Goal: Information Seeking & Learning: Learn about a topic

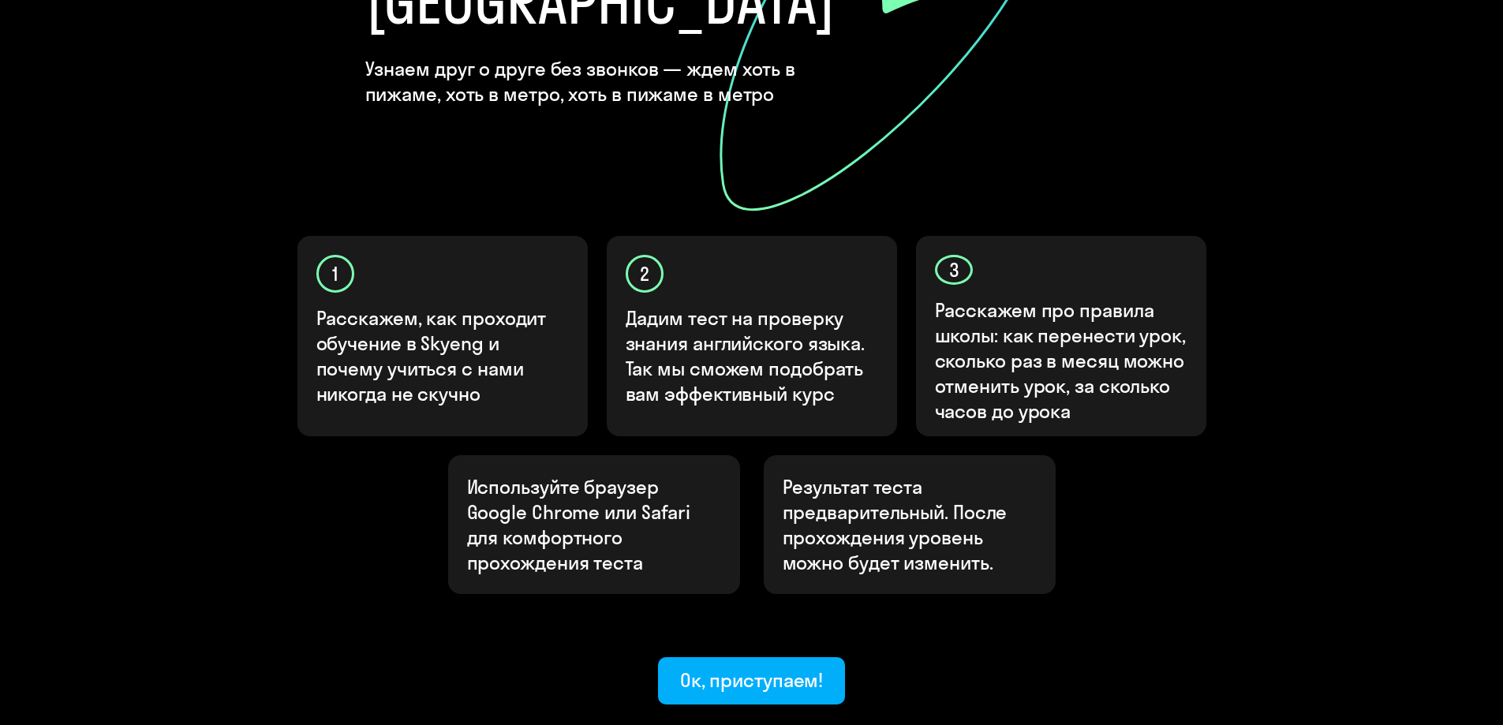
scroll to position [395, 0]
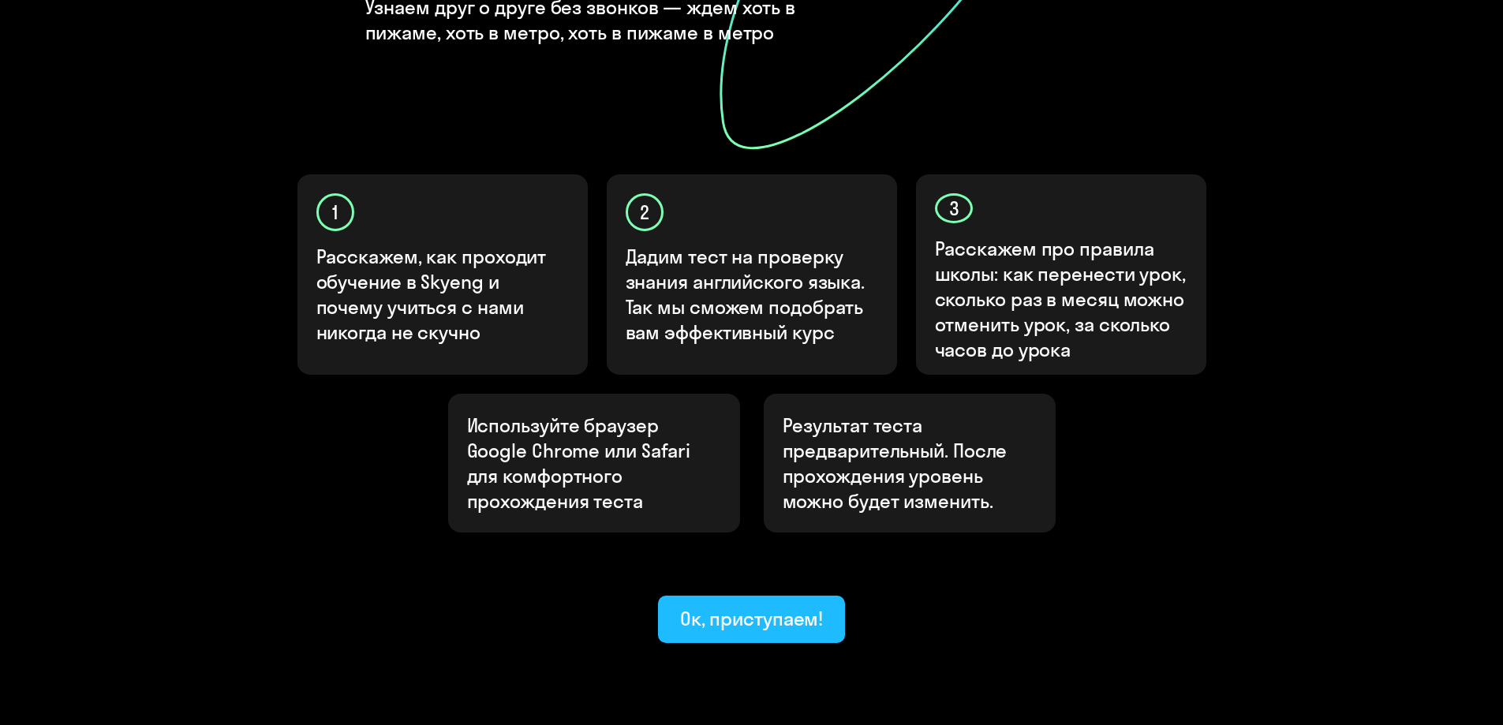
click at [768, 606] on div "Ок, приступаем!" at bounding box center [752, 618] width 144 height 25
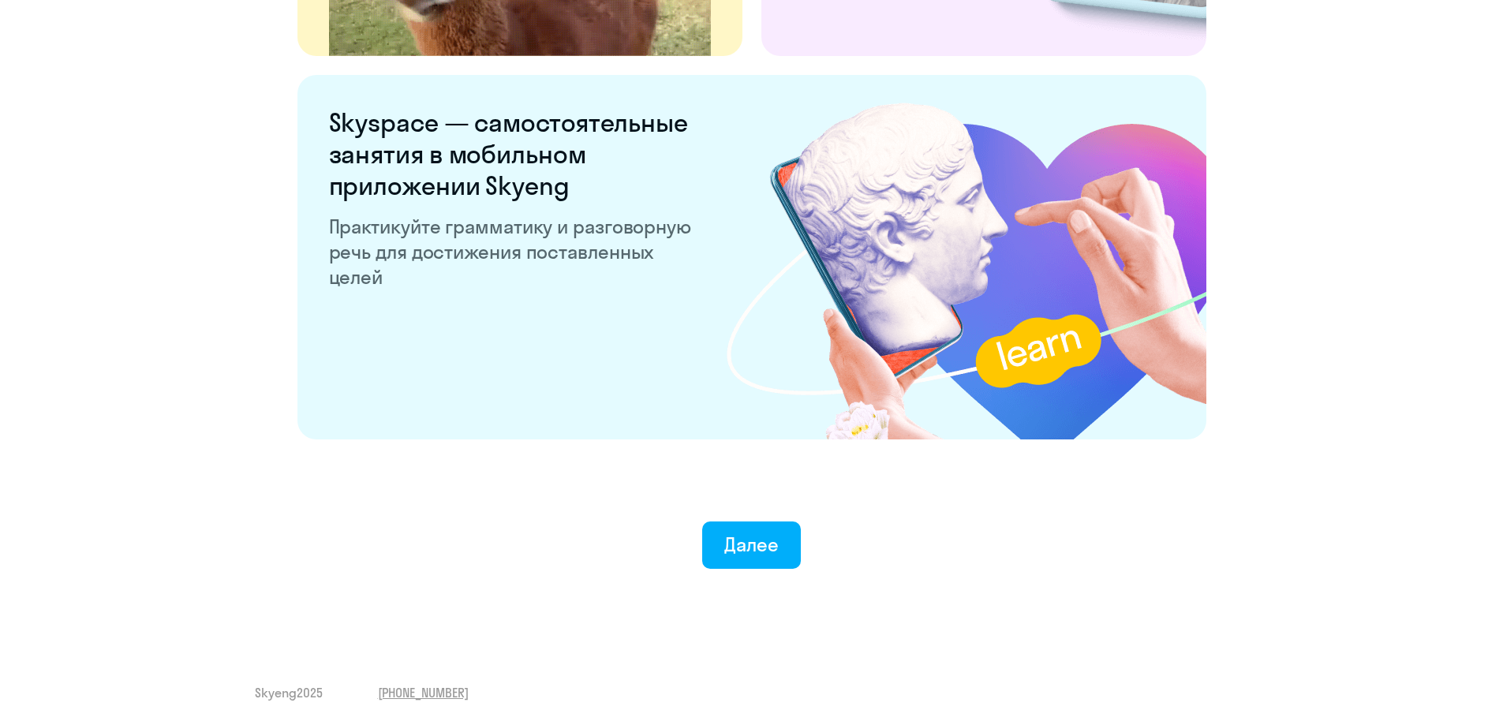
scroll to position [2932, 0]
click at [766, 555] on div "Далее" at bounding box center [751, 543] width 54 height 25
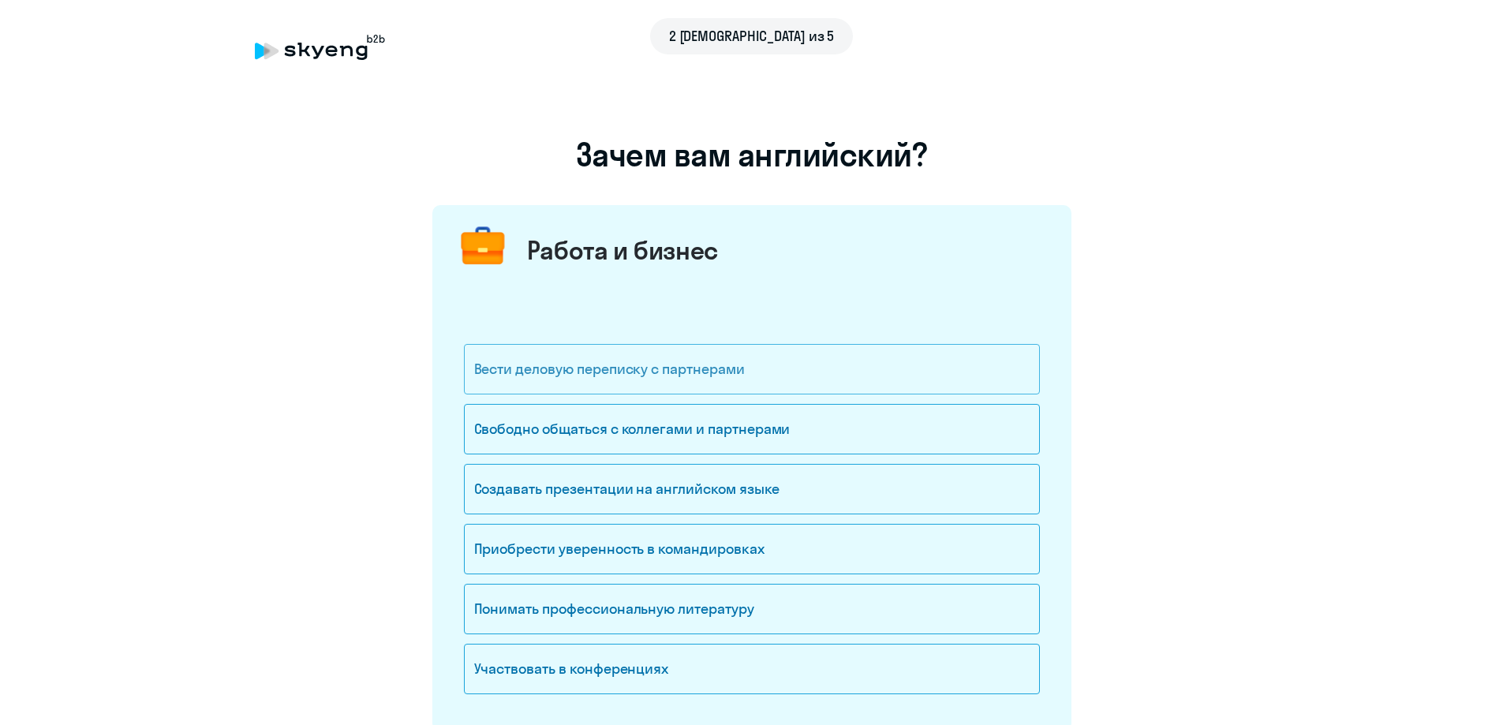
scroll to position [79, 0]
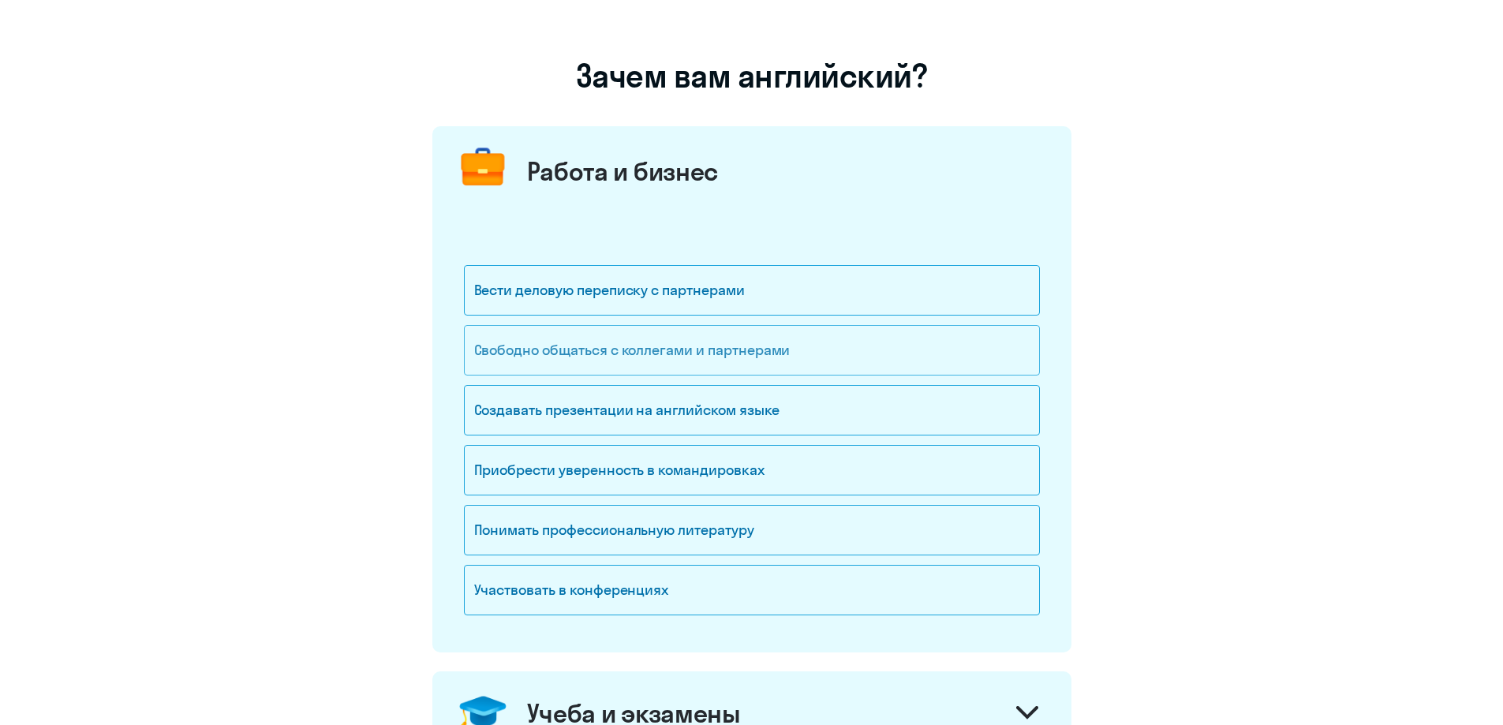
click at [668, 346] on div "Свободно общаться с коллегами и партнерами" at bounding box center [752, 350] width 576 height 50
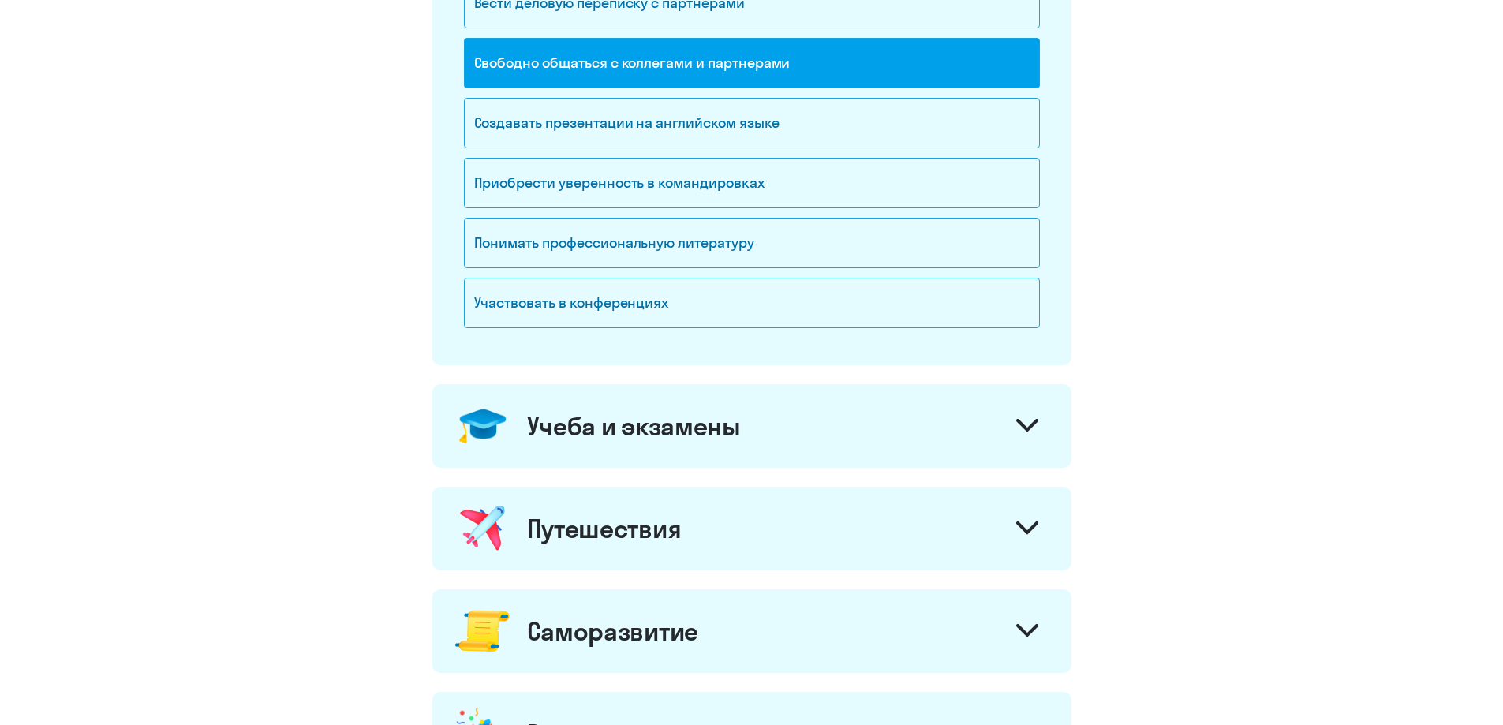
scroll to position [473, 0]
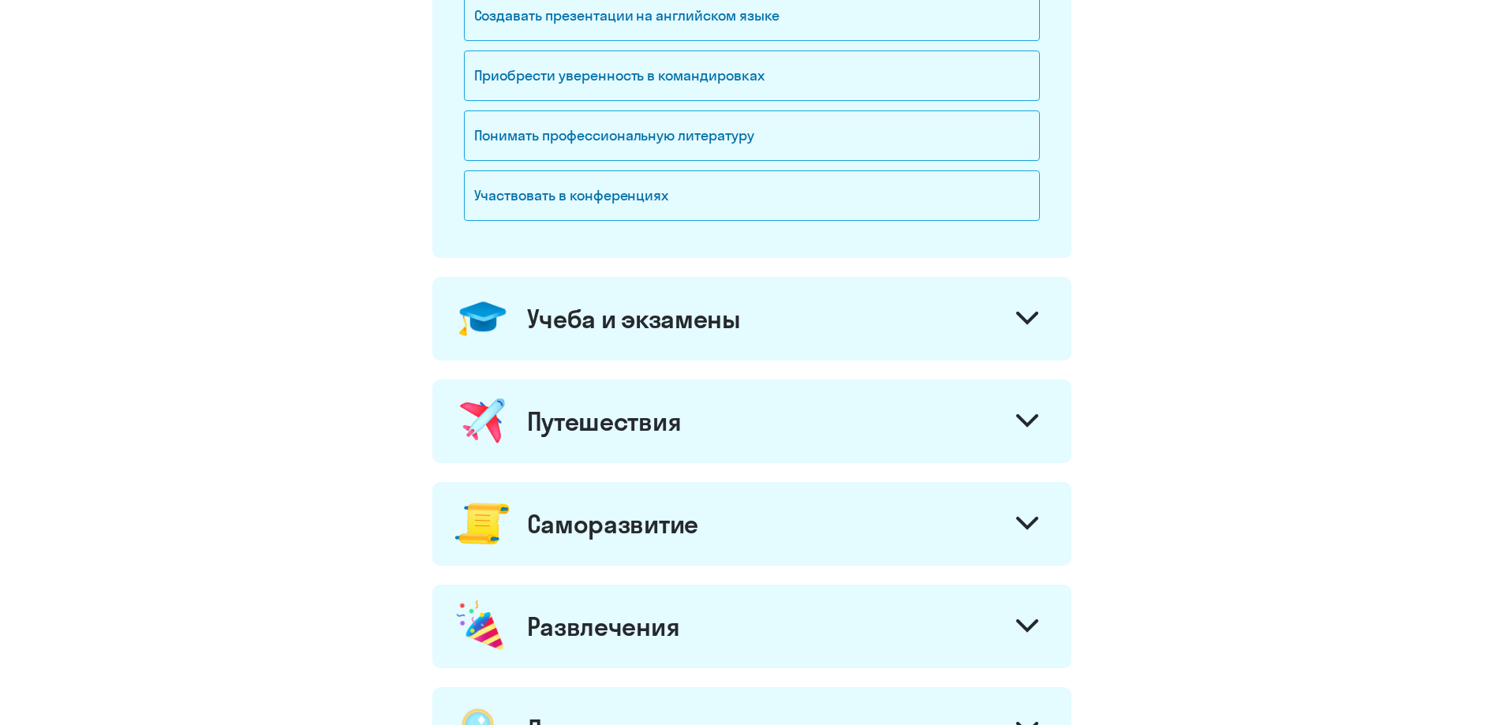
click at [712, 316] on div "Учеба и экзамены" at bounding box center [634, 319] width 214 height 32
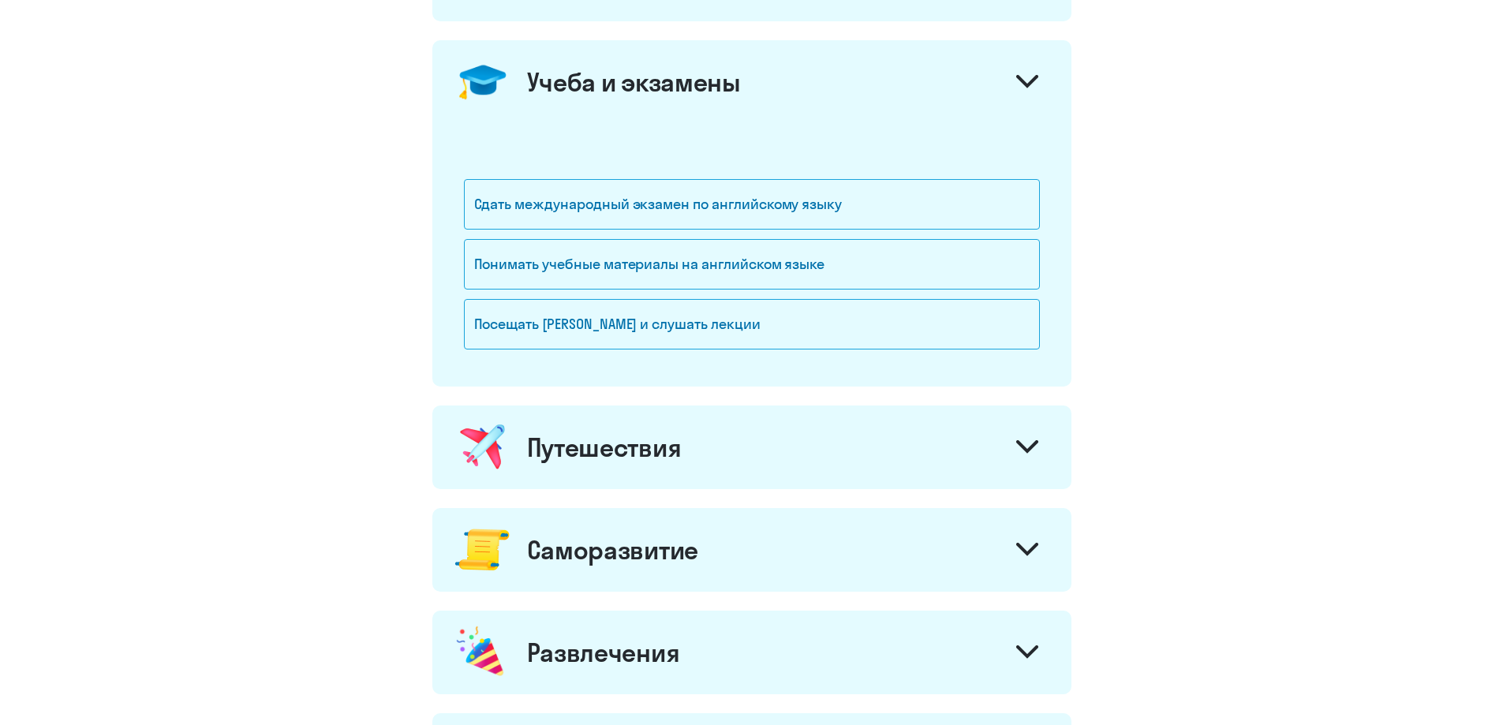
click at [744, 462] on div "Путешествия" at bounding box center [751, 448] width 639 height 84
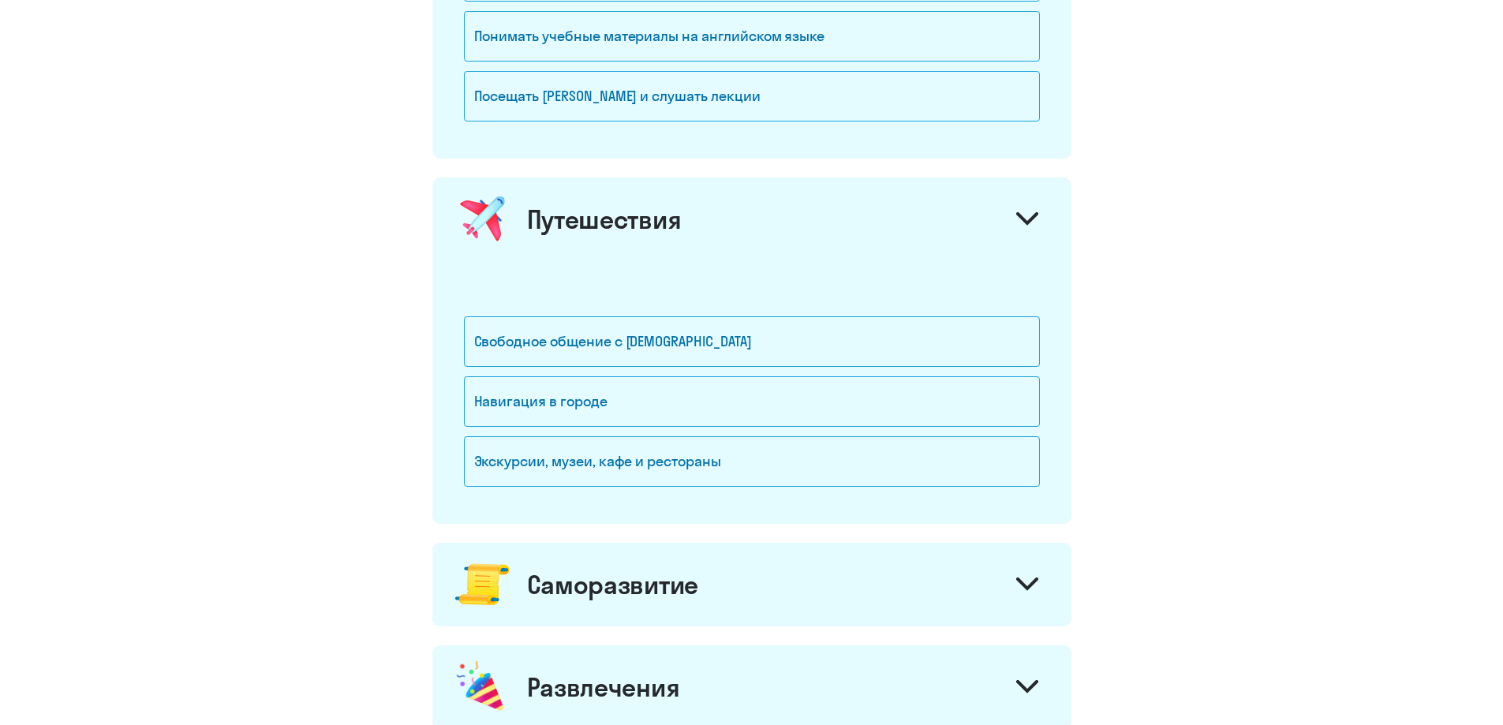
scroll to position [947, 0]
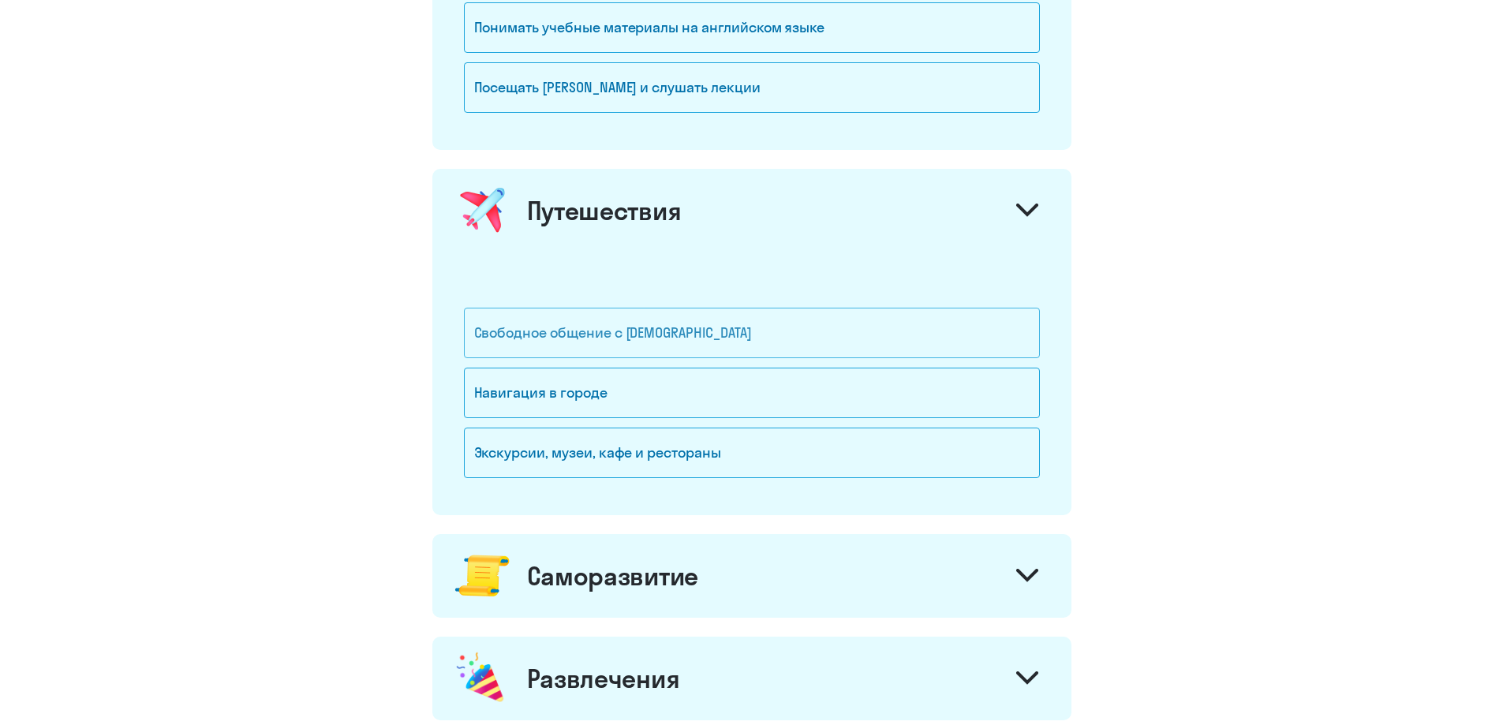
click at [694, 326] on div "Свободное общение с [DEMOGRAPHIC_DATA]" at bounding box center [752, 333] width 576 height 50
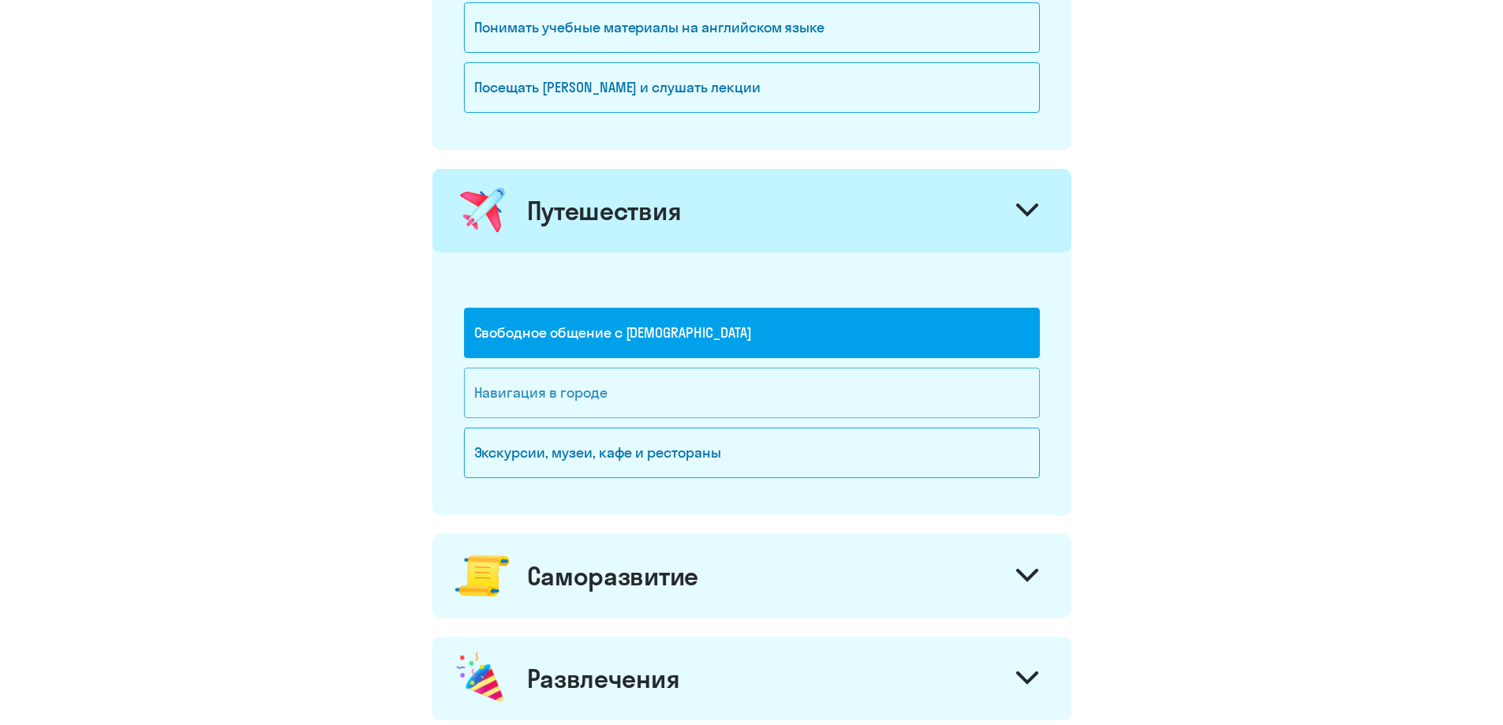
click at [554, 387] on div "Навигация в городе" at bounding box center [752, 393] width 576 height 50
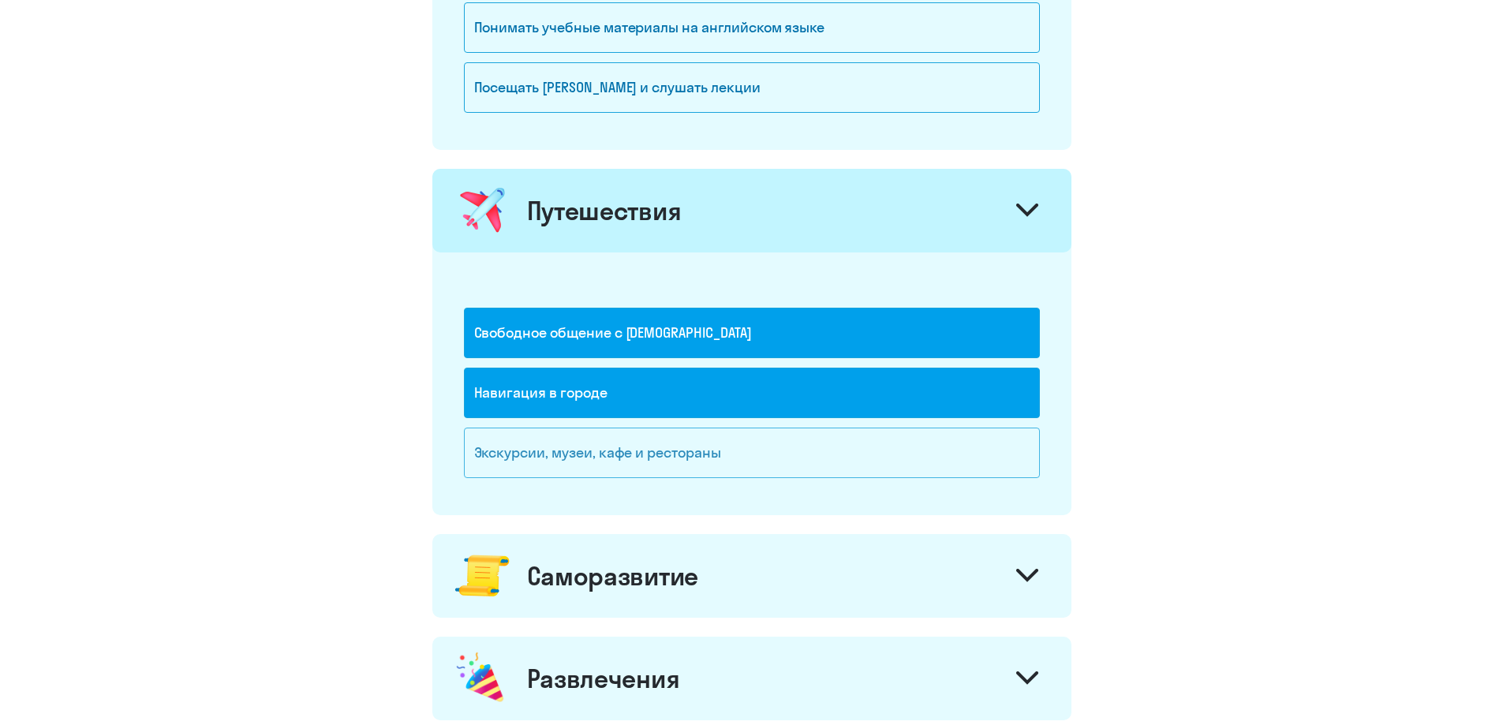
click at [575, 462] on div "Экскурсии, музеи, кафе и рестораны" at bounding box center [752, 453] width 576 height 50
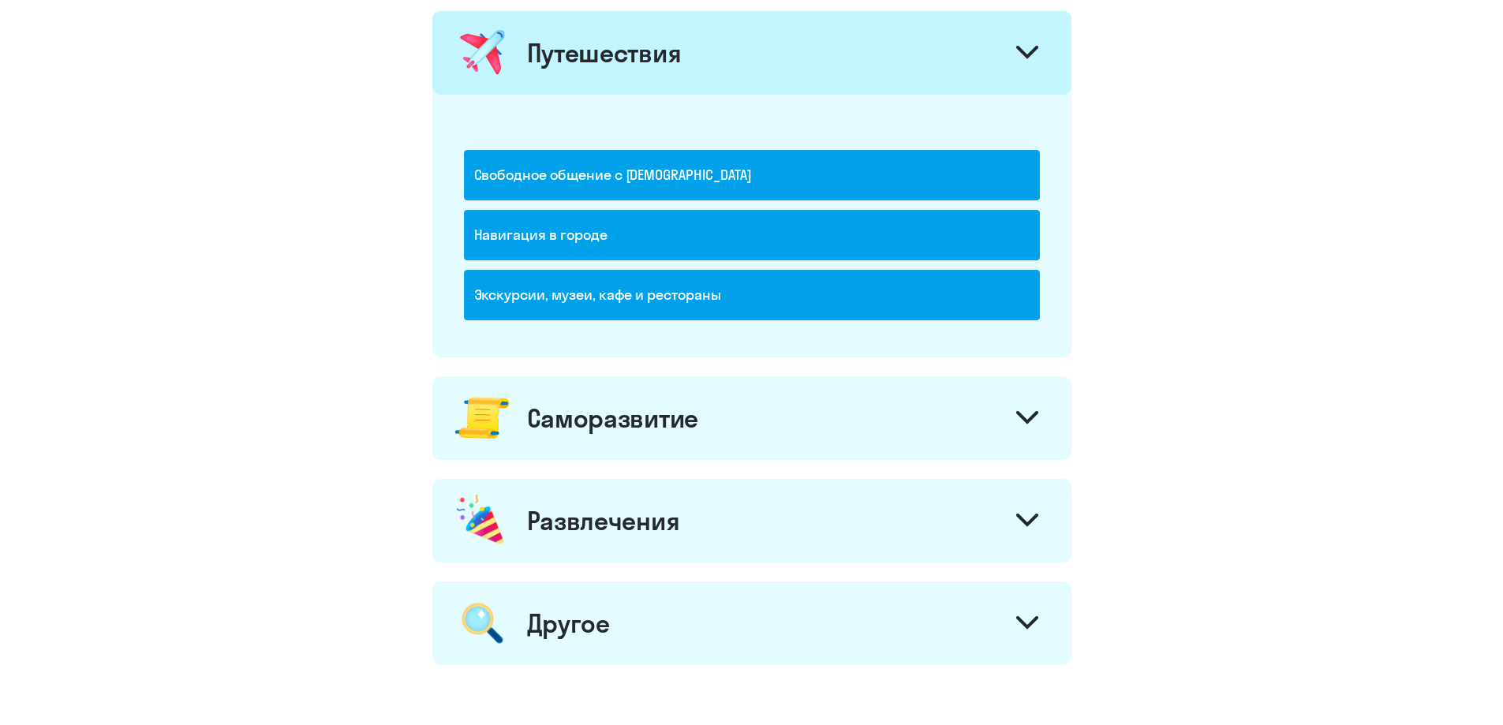
click at [633, 440] on div "Саморазвитие" at bounding box center [751, 418] width 639 height 84
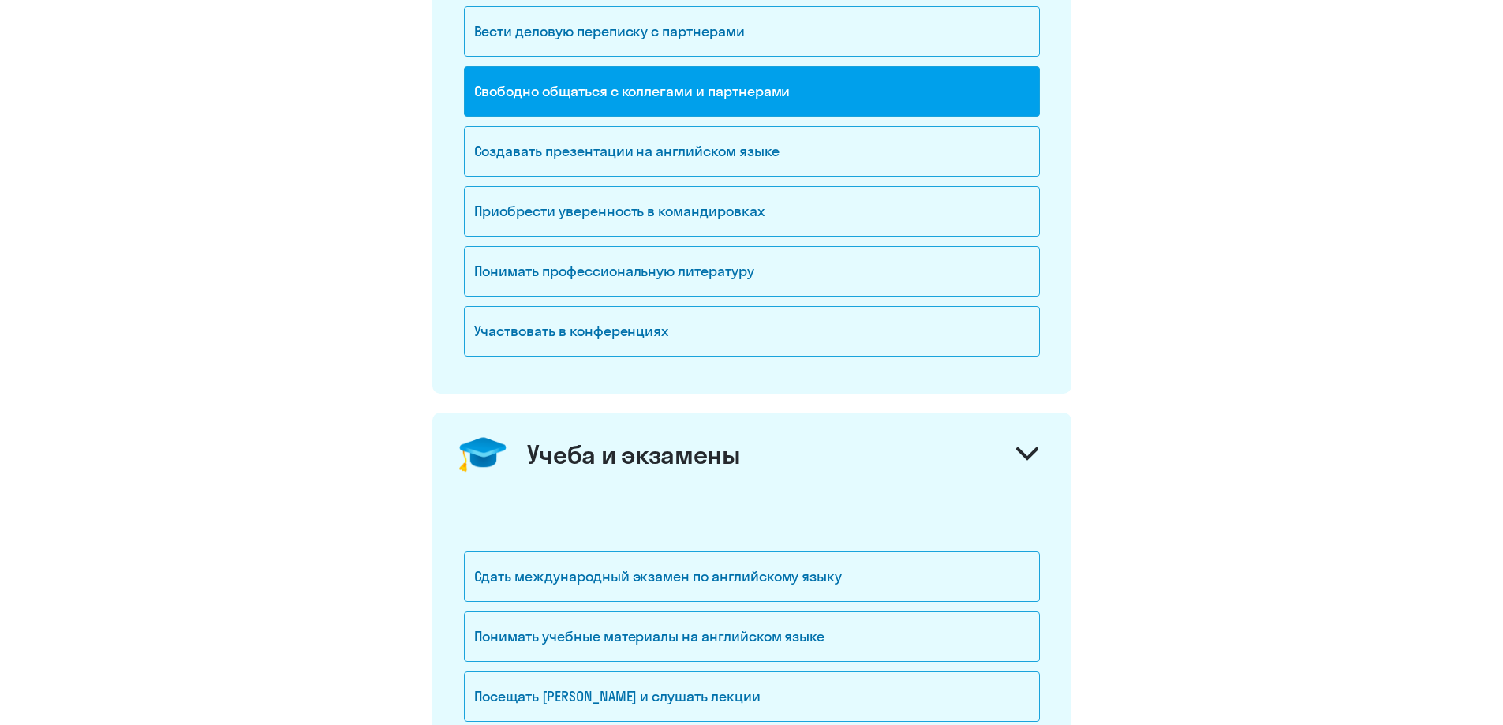
scroll to position [158, 0]
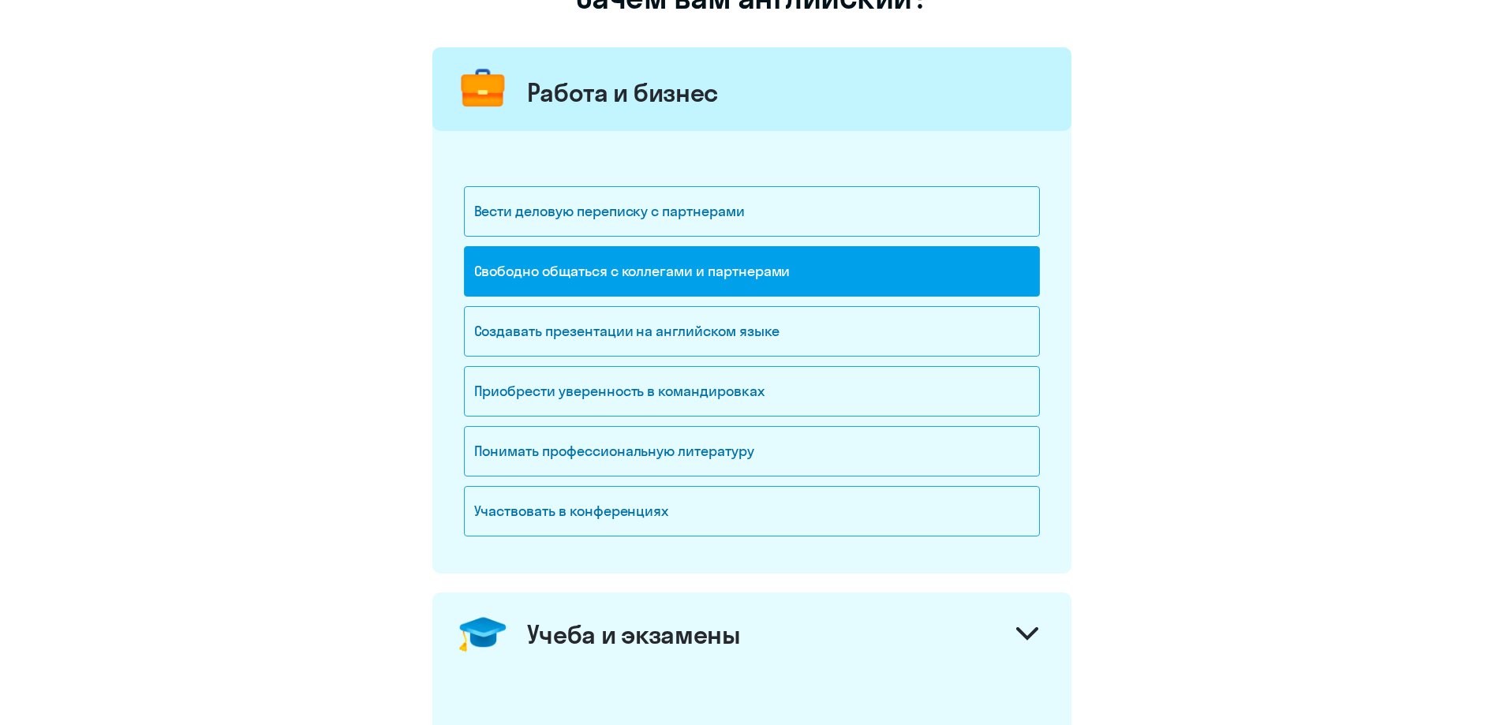
click at [619, 263] on div "Свободно общаться с коллегами и партнерами" at bounding box center [752, 271] width 576 height 50
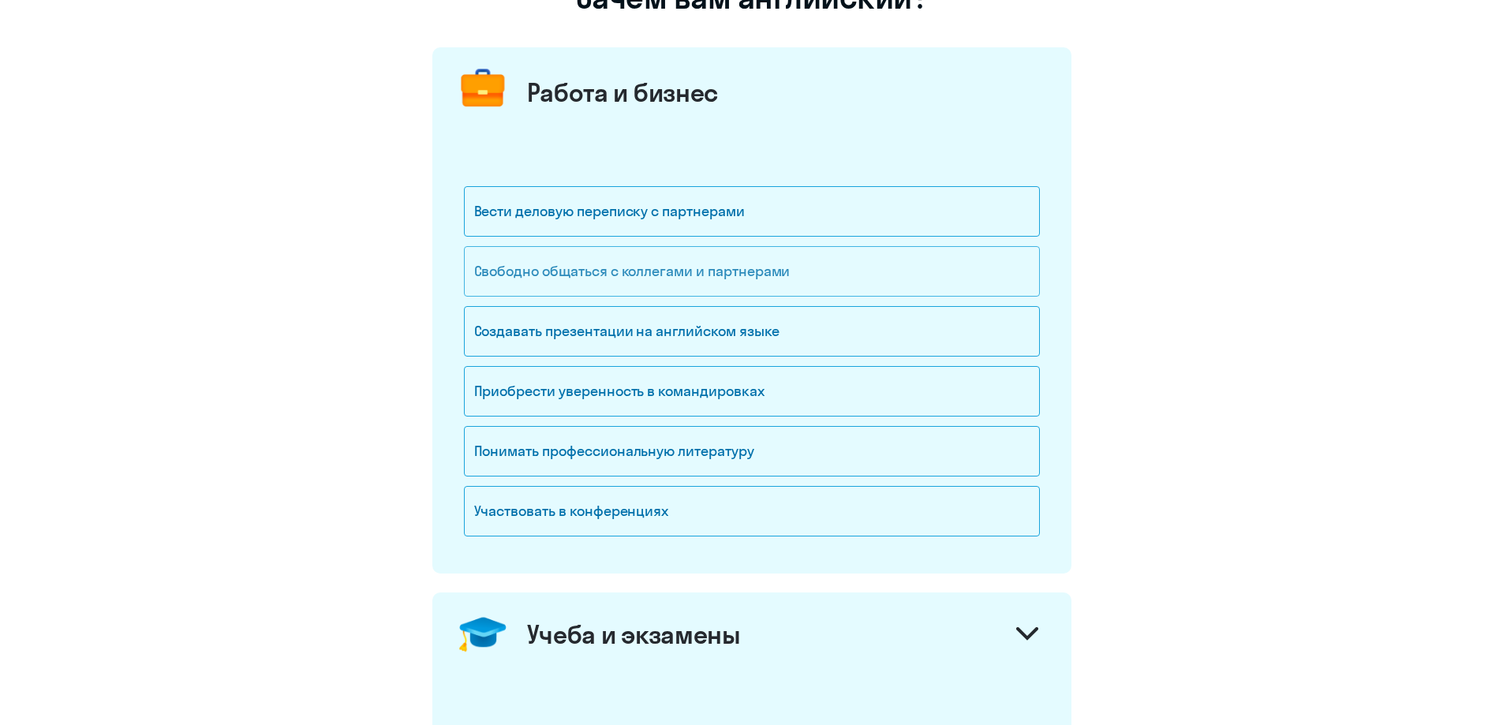
click at [664, 251] on div "Свободно общаться с коллегами и партнерами" at bounding box center [752, 271] width 576 height 50
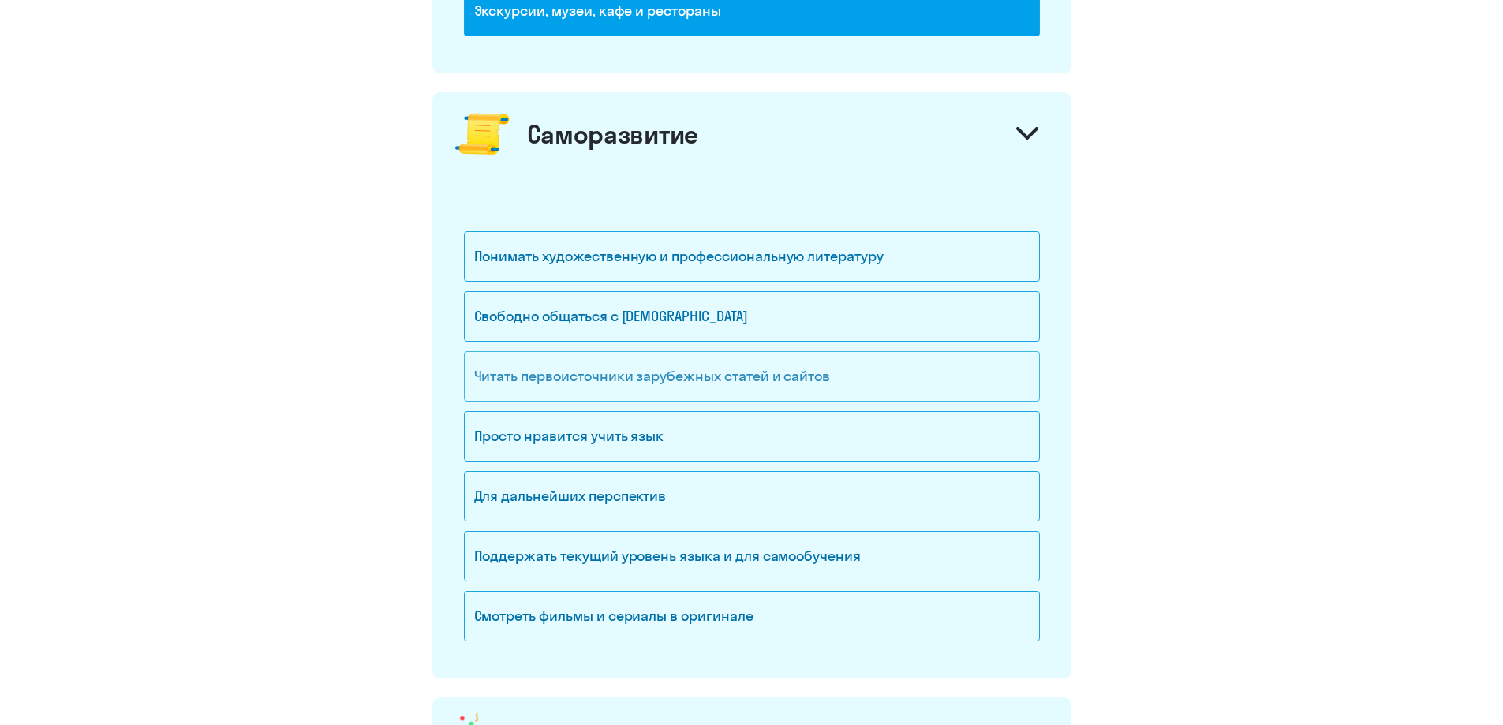
scroll to position [1420, 0]
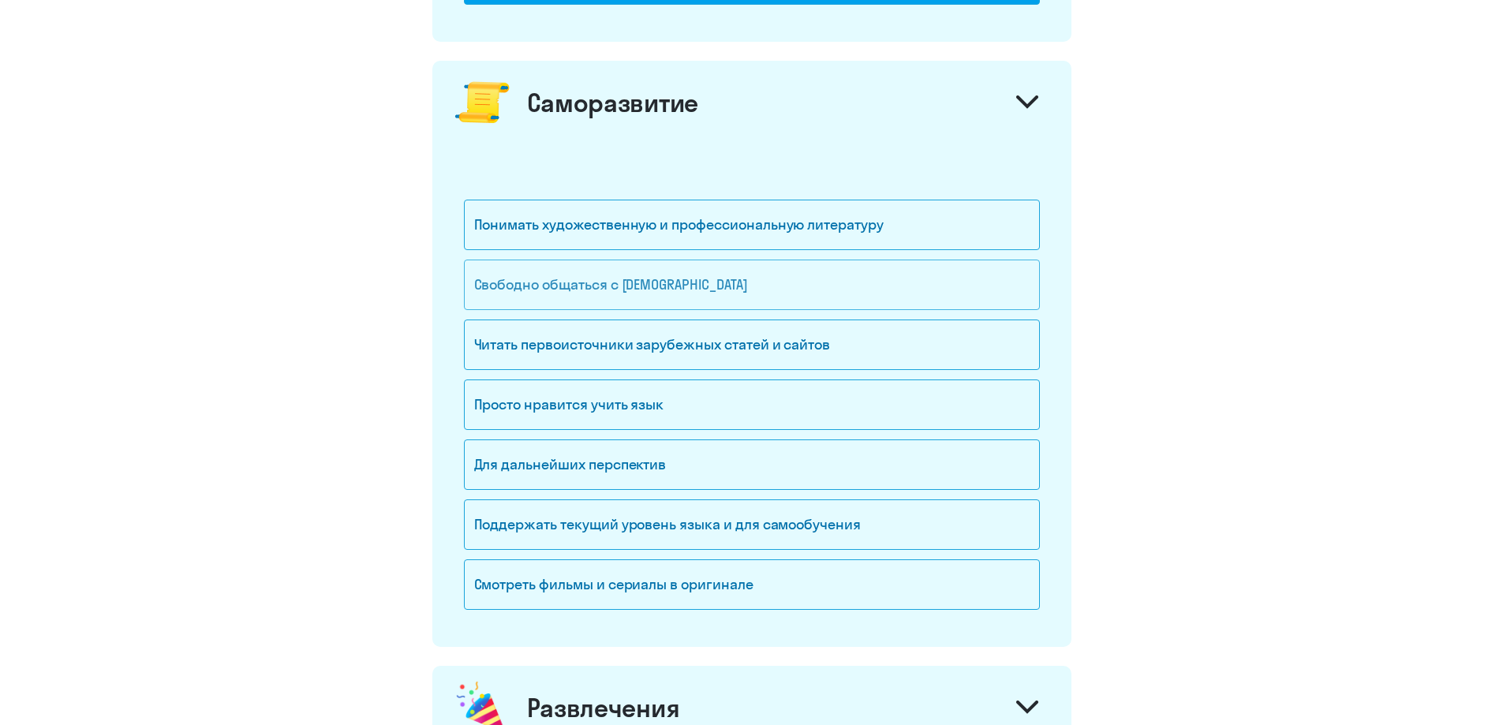
click at [685, 291] on div "Свободно общаться с [DEMOGRAPHIC_DATA]" at bounding box center [752, 285] width 576 height 50
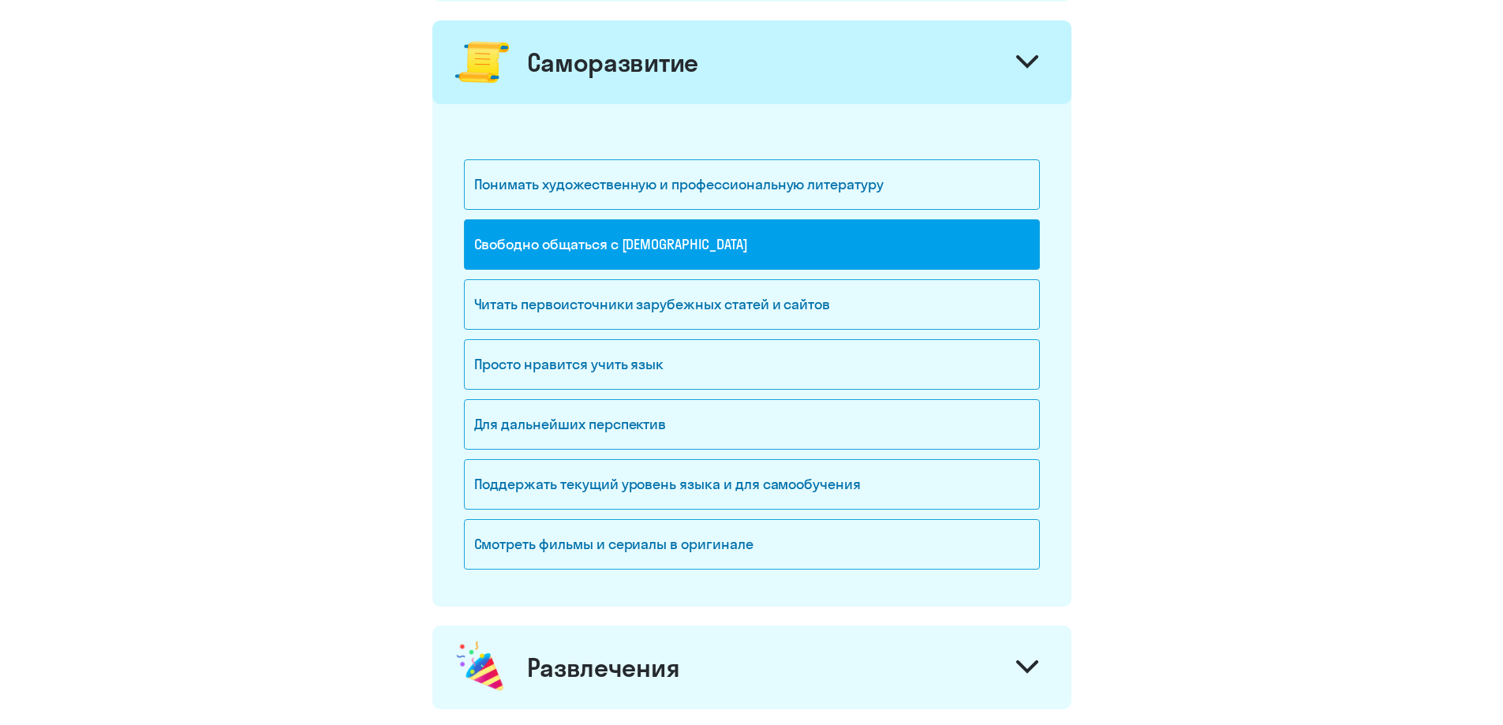
scroll to position [1499, 0]
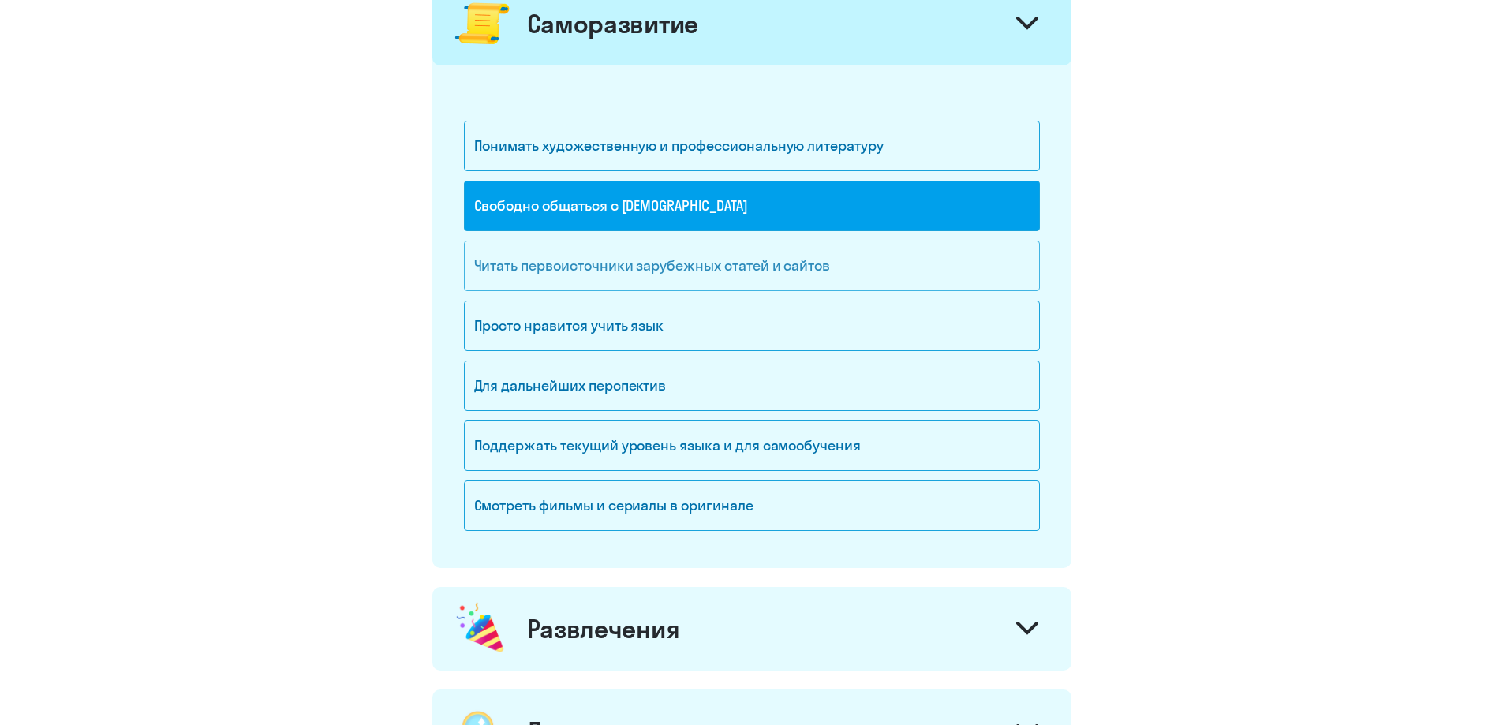
click at [694, 267] on div "Читать первоисточники зарубежных статей и сайтов" at bounding box center [752, 266] width 576 height 50
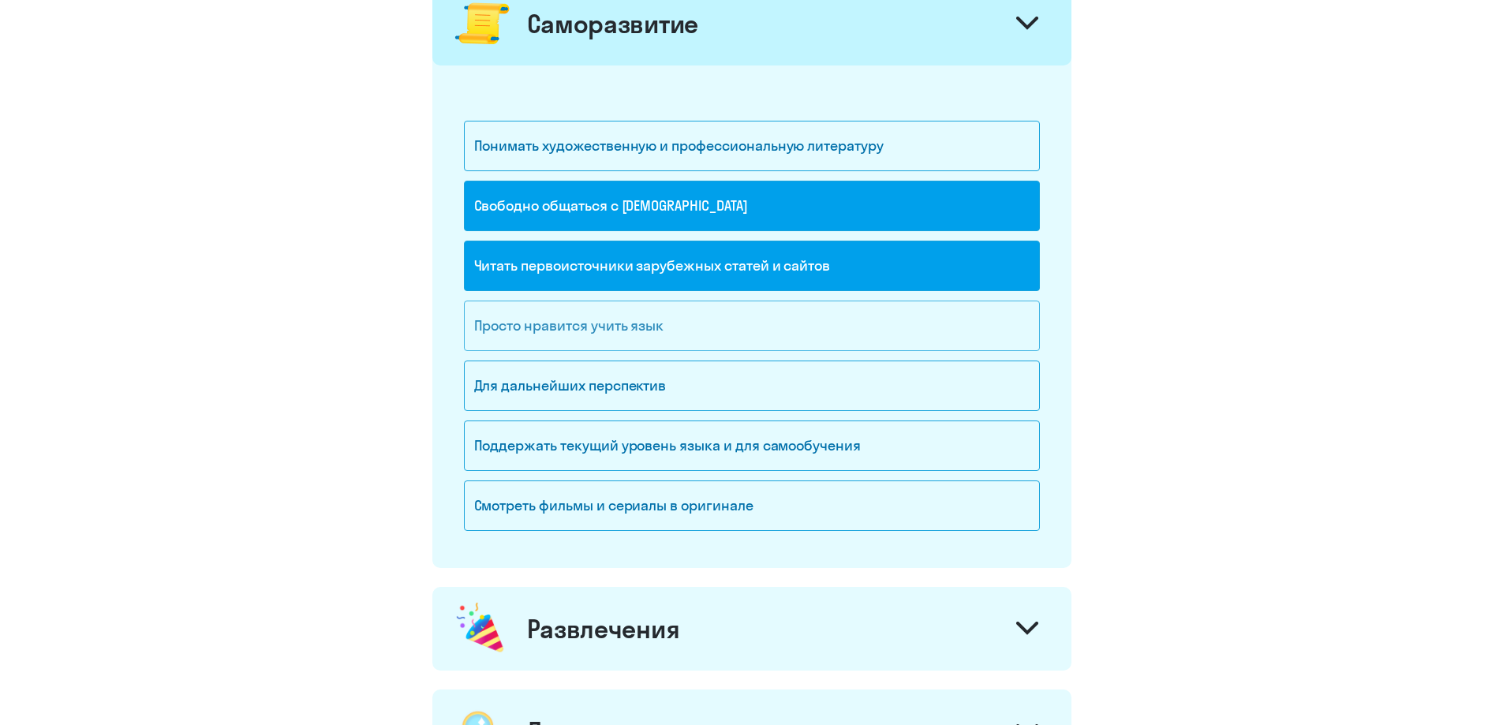
click at [662, 337] on div "Просто нравится учить язык" at bounding box center [752, 326] width 576 height 50
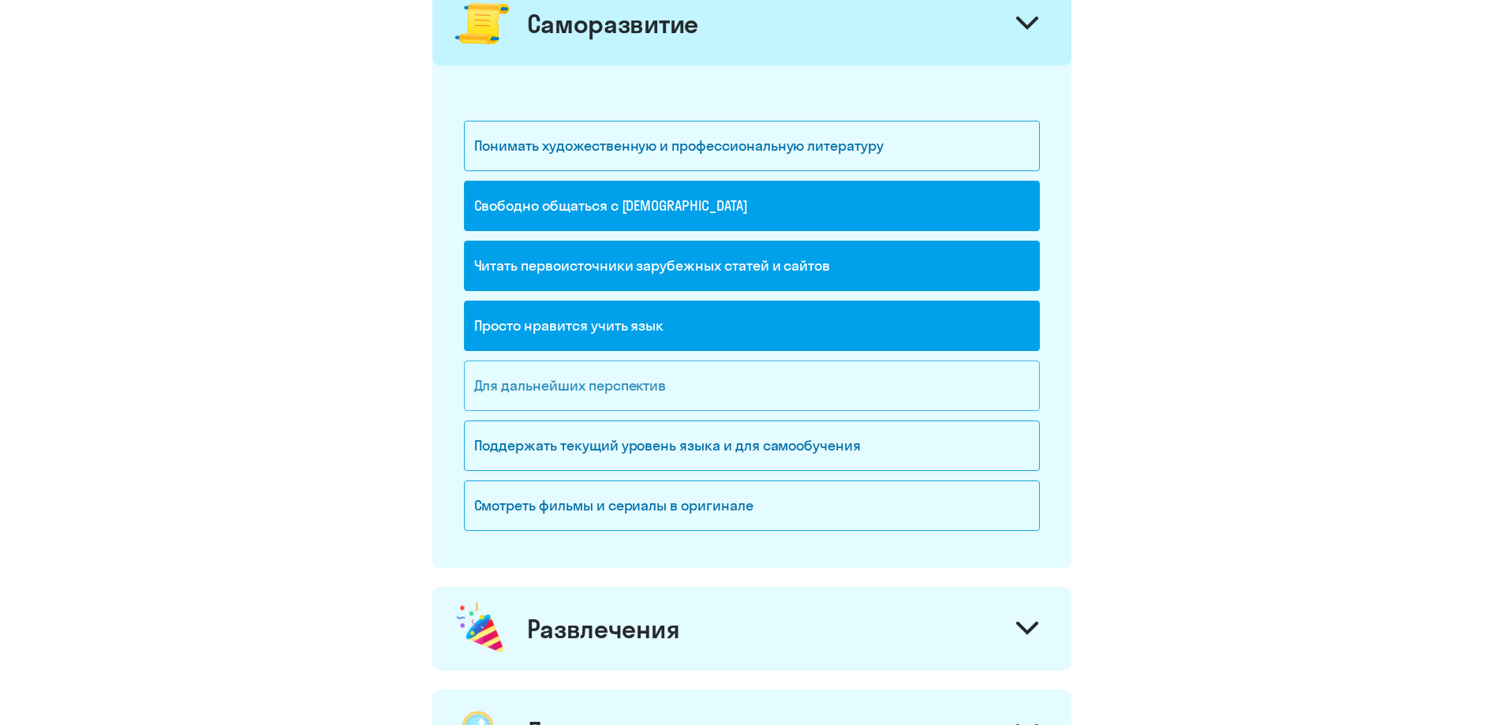
click at [647, 395] on div "Для дальнейших перспектив" at bounding box center [752, 386] width 576 height 50
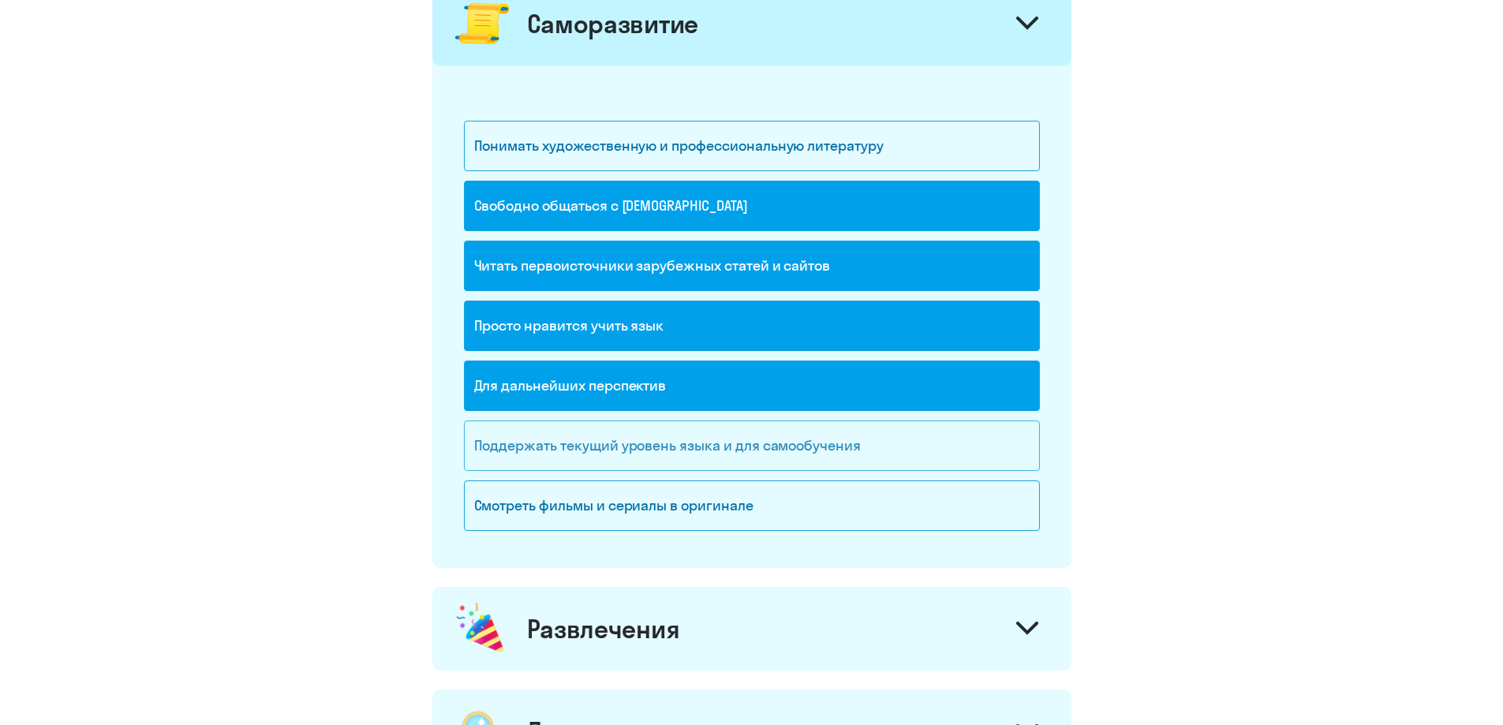
scroll to position [1578, 0]
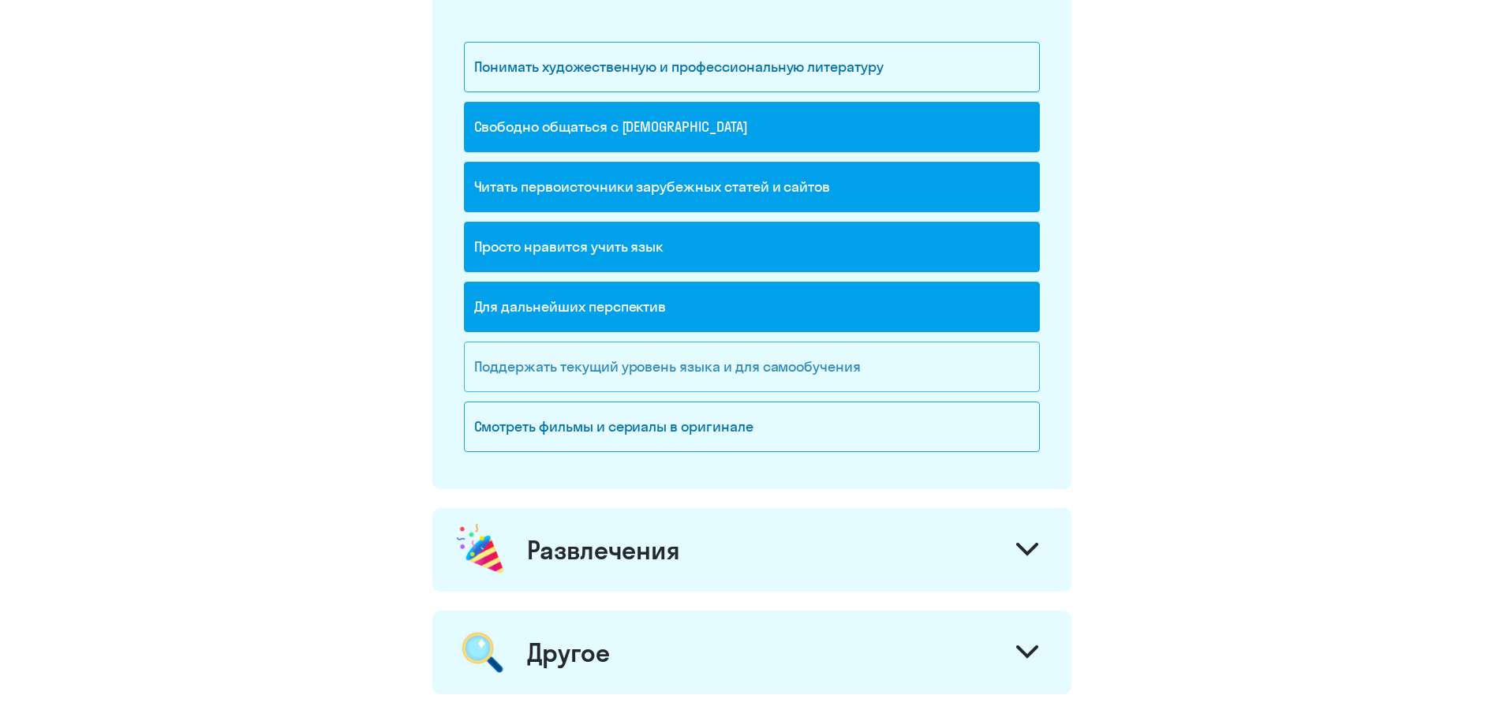
click at [676, 372] on div "Поддержать текущий уровень языка и для cамообучения" at bounding box center [752, 367] width 576 height 50
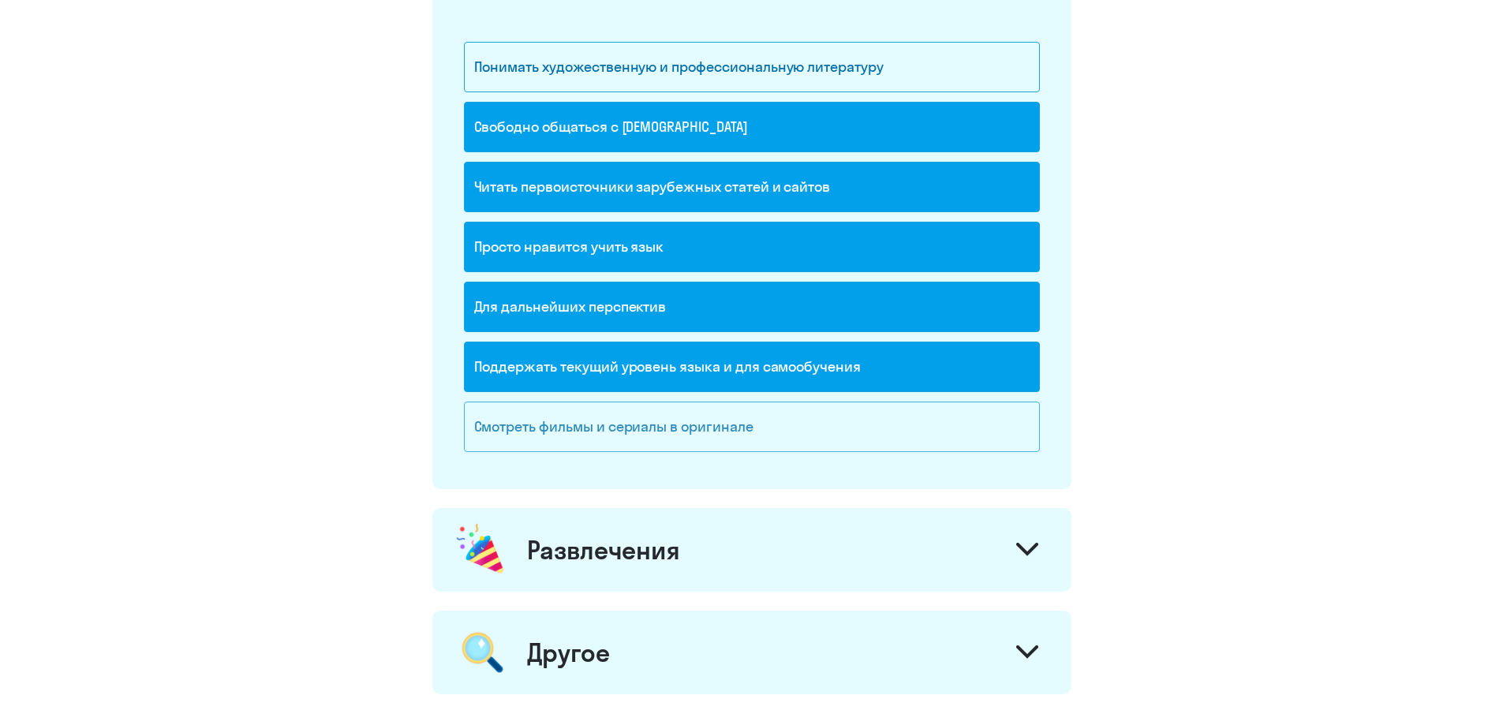
click at [679, 437] on div "Смотреть фильмы и сериалы в оригинале" at bounding box center [752, 427] width 576 height 50
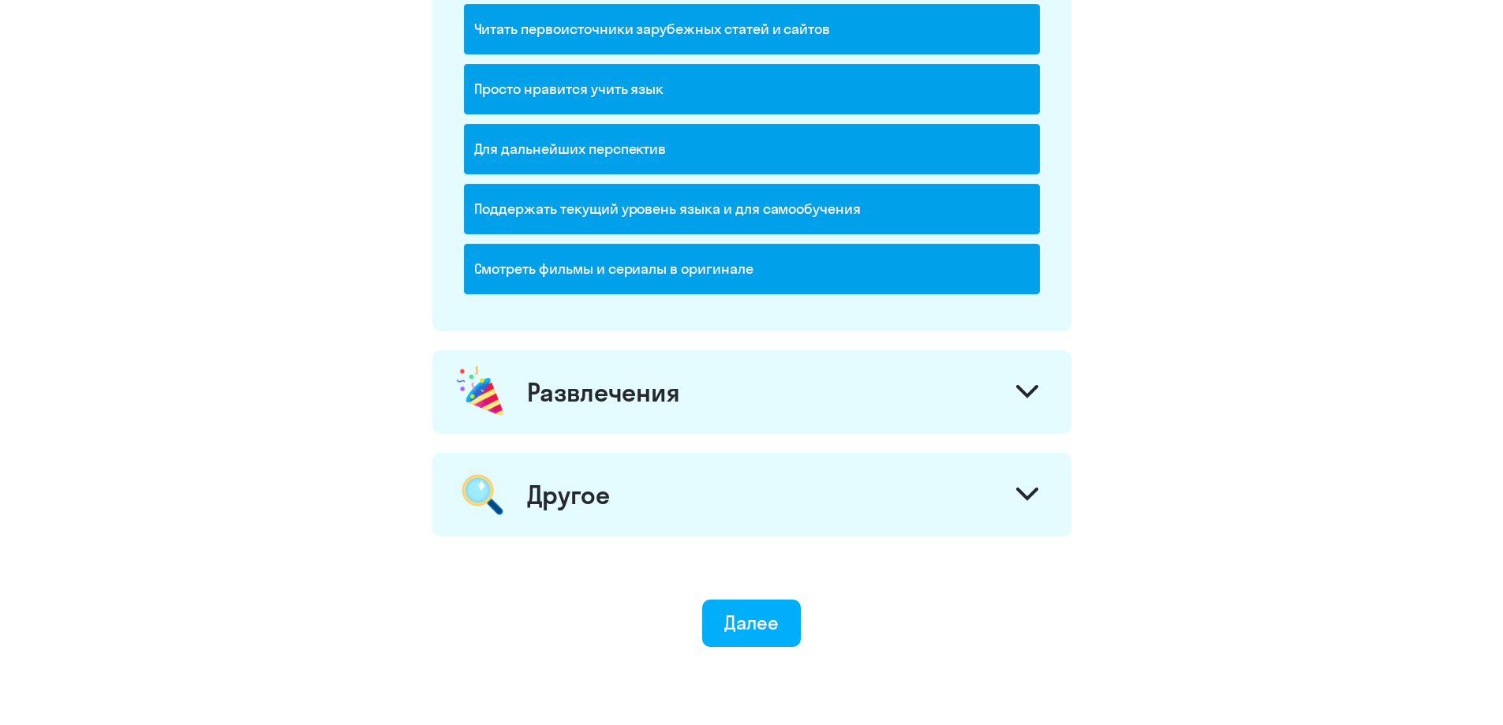
click at [671, 411] on div "Развлечения" at bounding box center [751, 392] width 639 height 84
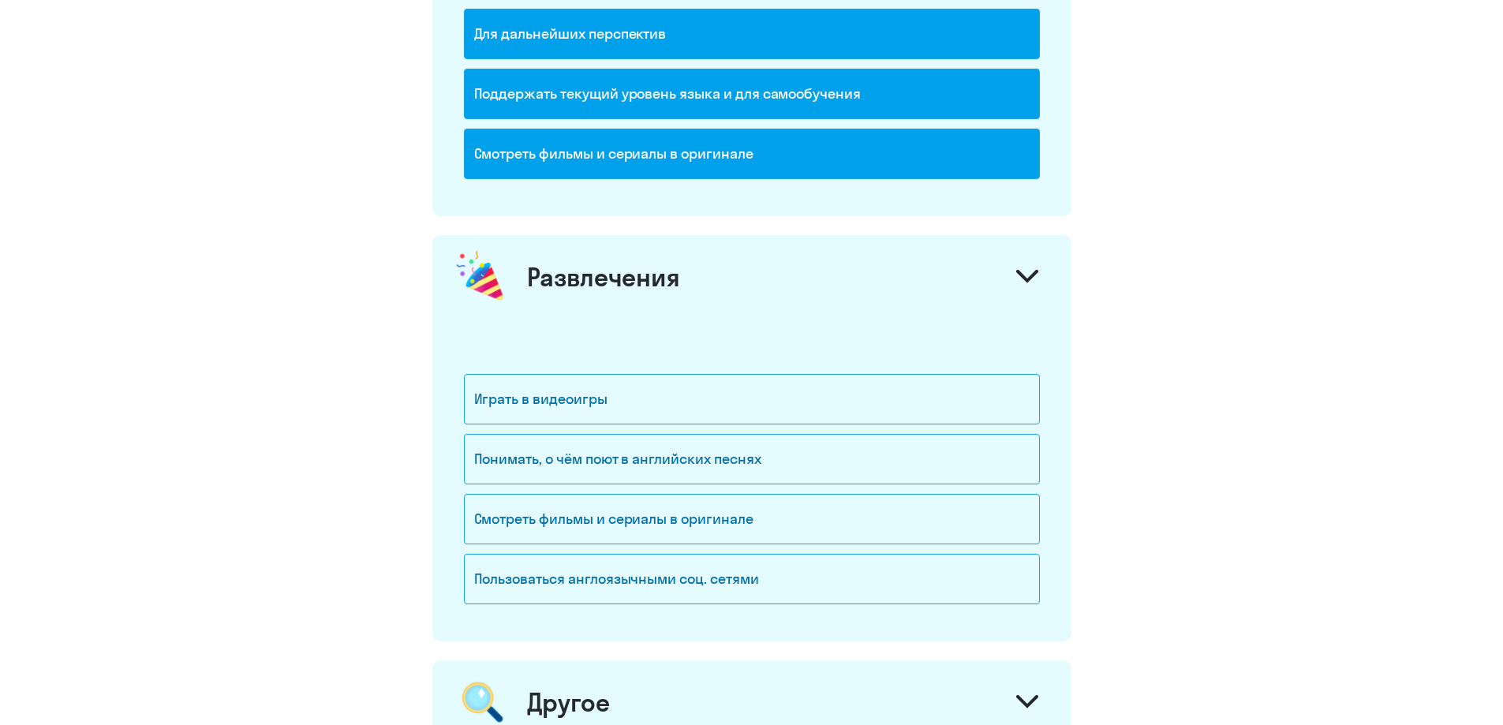
scroll to position [1894, 0]
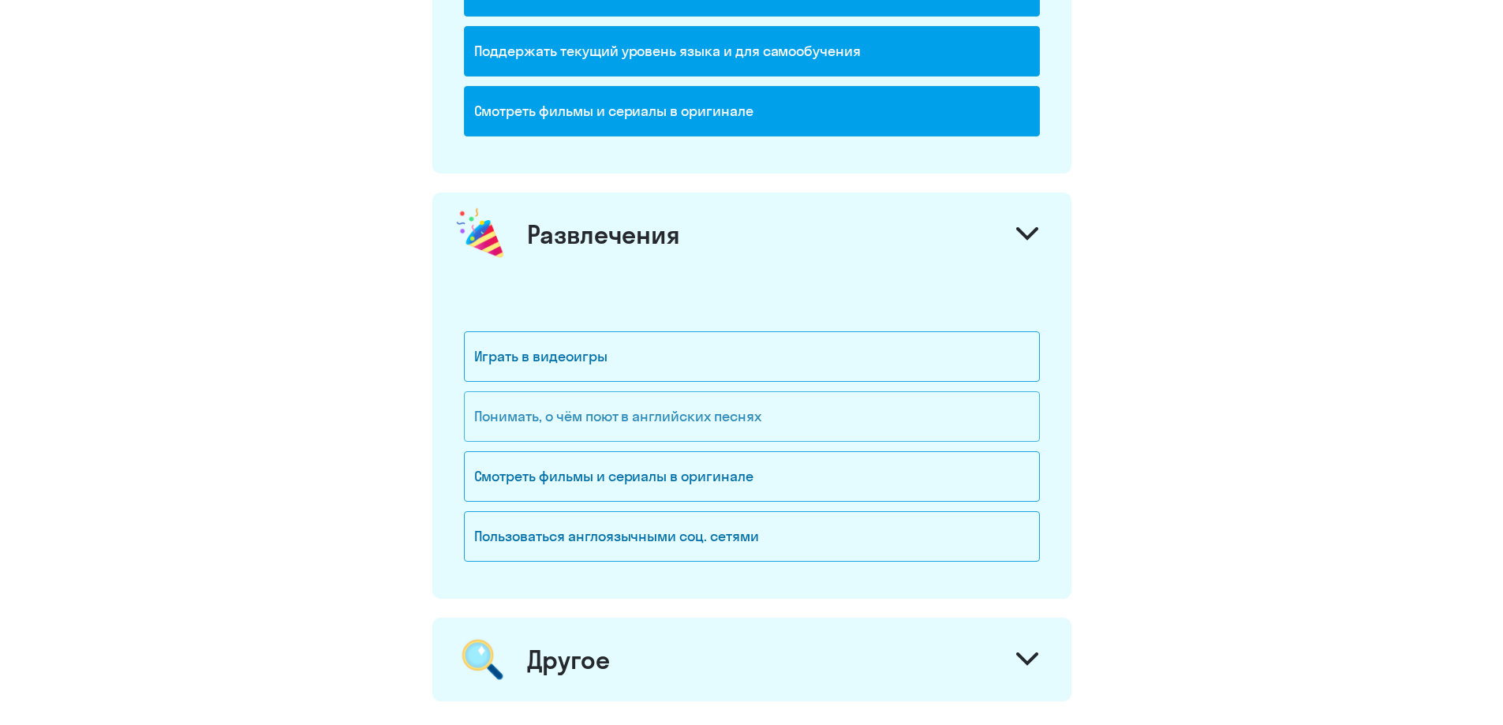
click at [597, 427] on div "Понимать, о чём поют в английских песнях" at bounding box center [752, 416] width 576 height 50
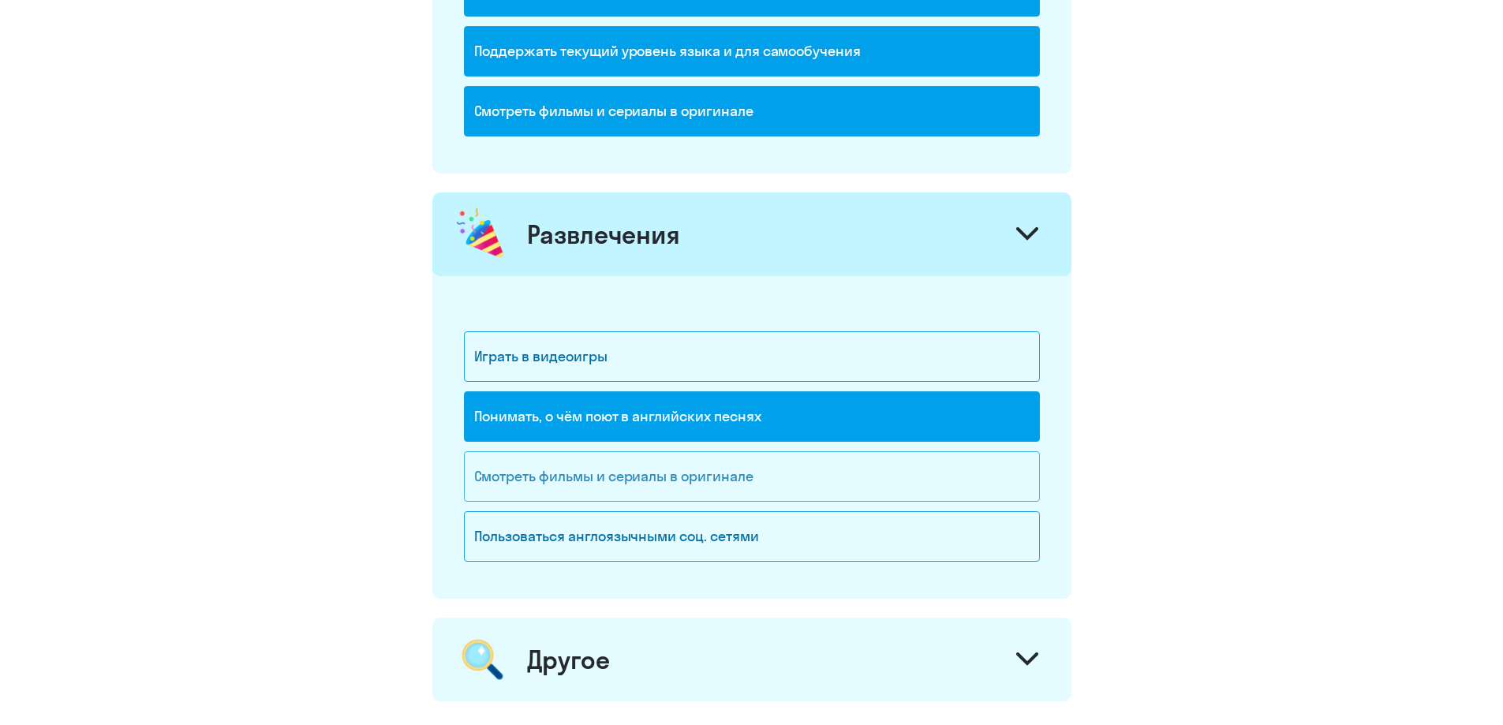
click at [615, 488] on div "Смотреть фильмы и сериалы в оригинале" at bounding box center [752, 476] width 576 height 50
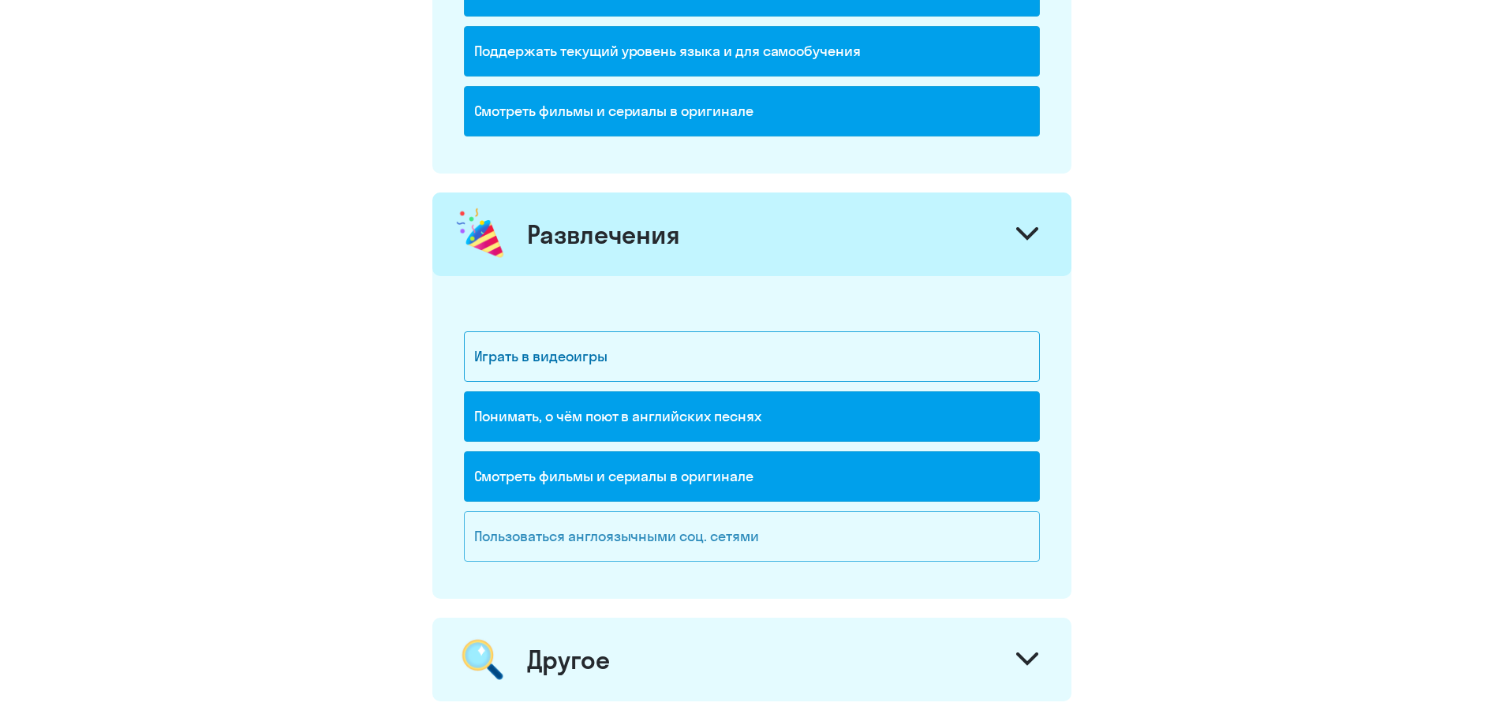
click at [621, 540] on div "Пользоваться англоязычными соц. сетями" at bounding box center [752, 536] width 576 height 50
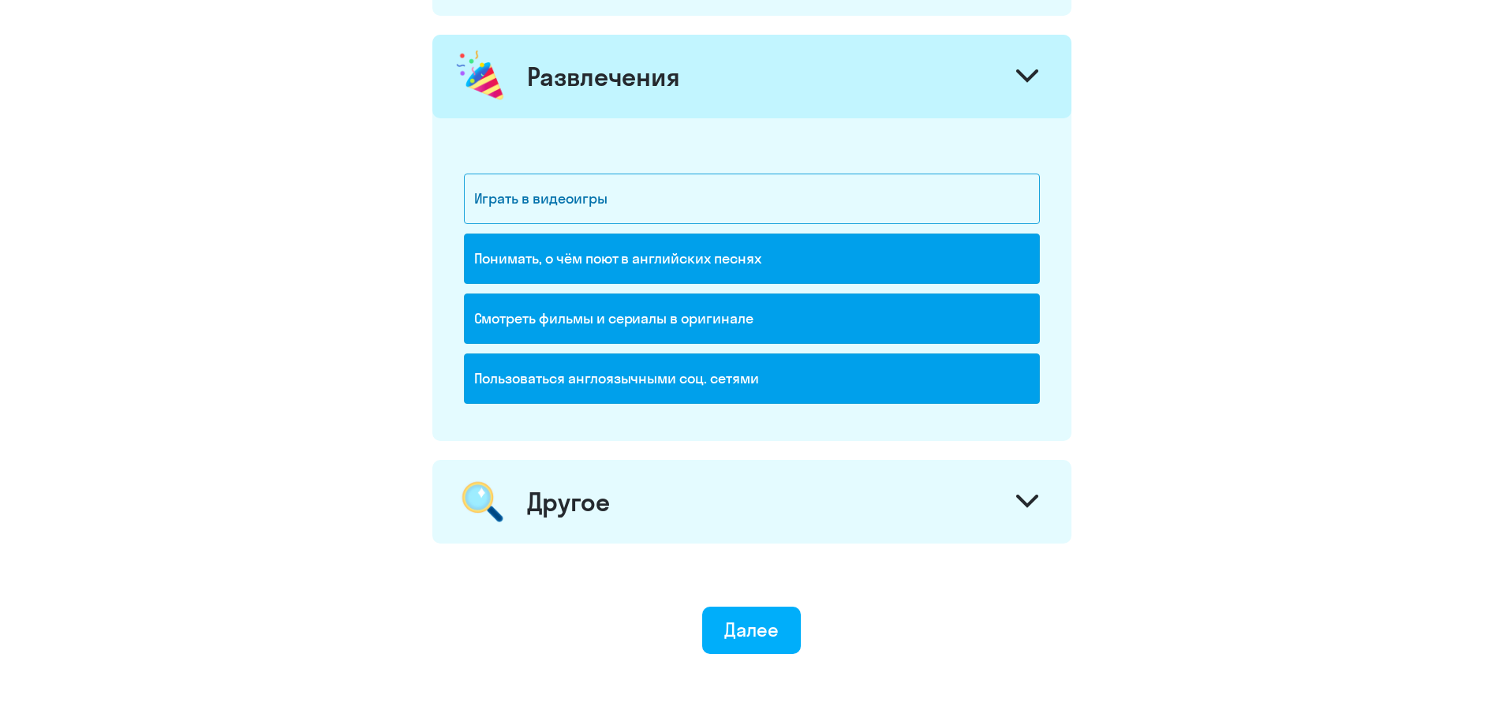
scroll to position [2130, 0]
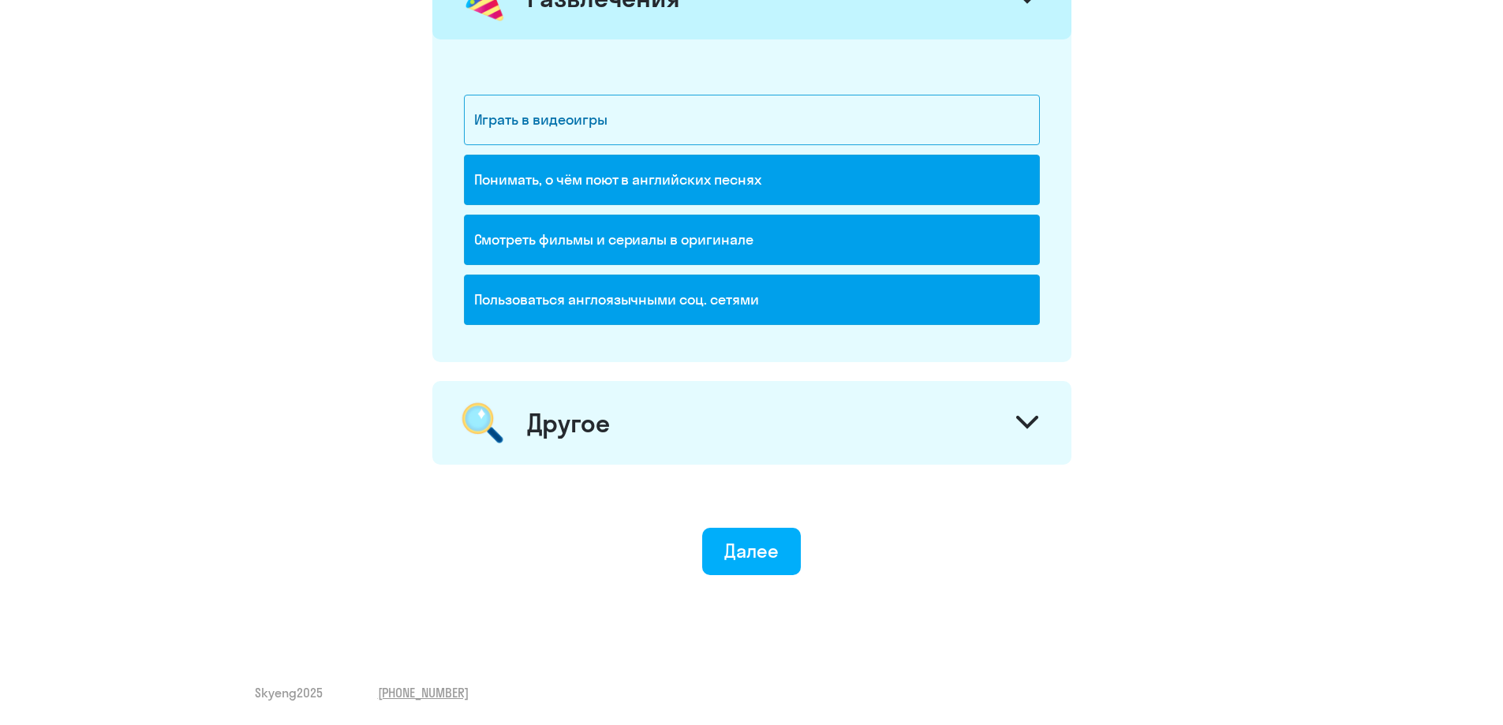
click at [616, 425] on div "Другое" at bounding box center [751, 423] width 639 height 84
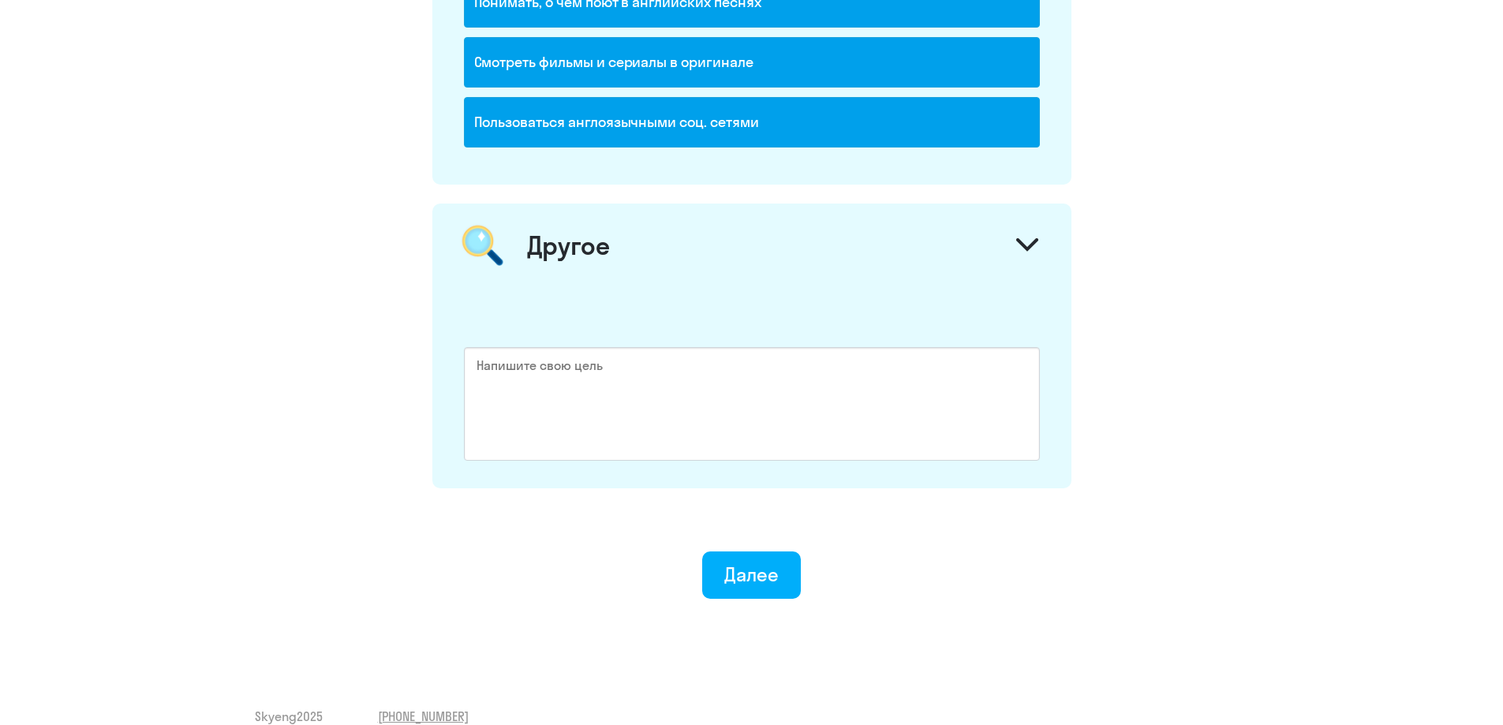
scroll to position [2332, 0]
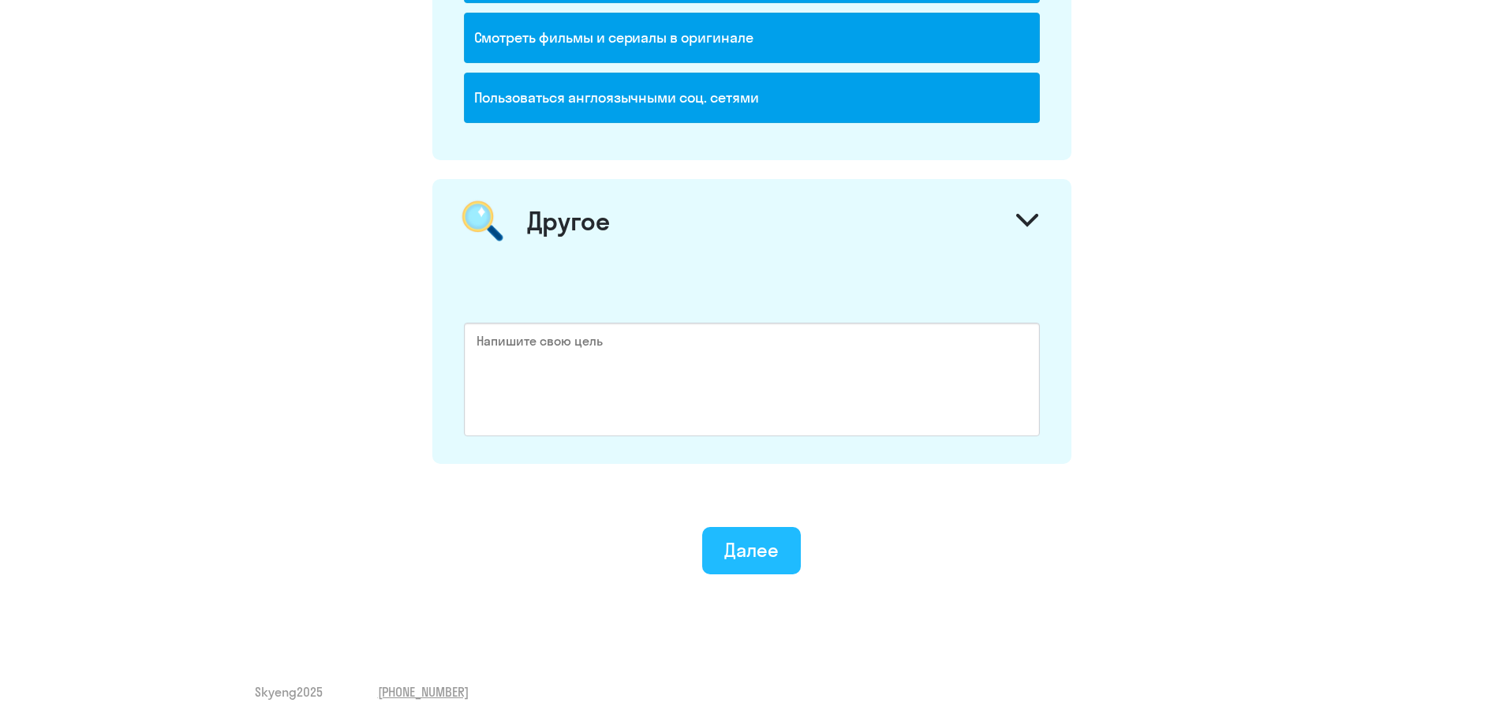
click at [752, 556] on div "Далее" at bounding box center [751, 549] width 54 height 25
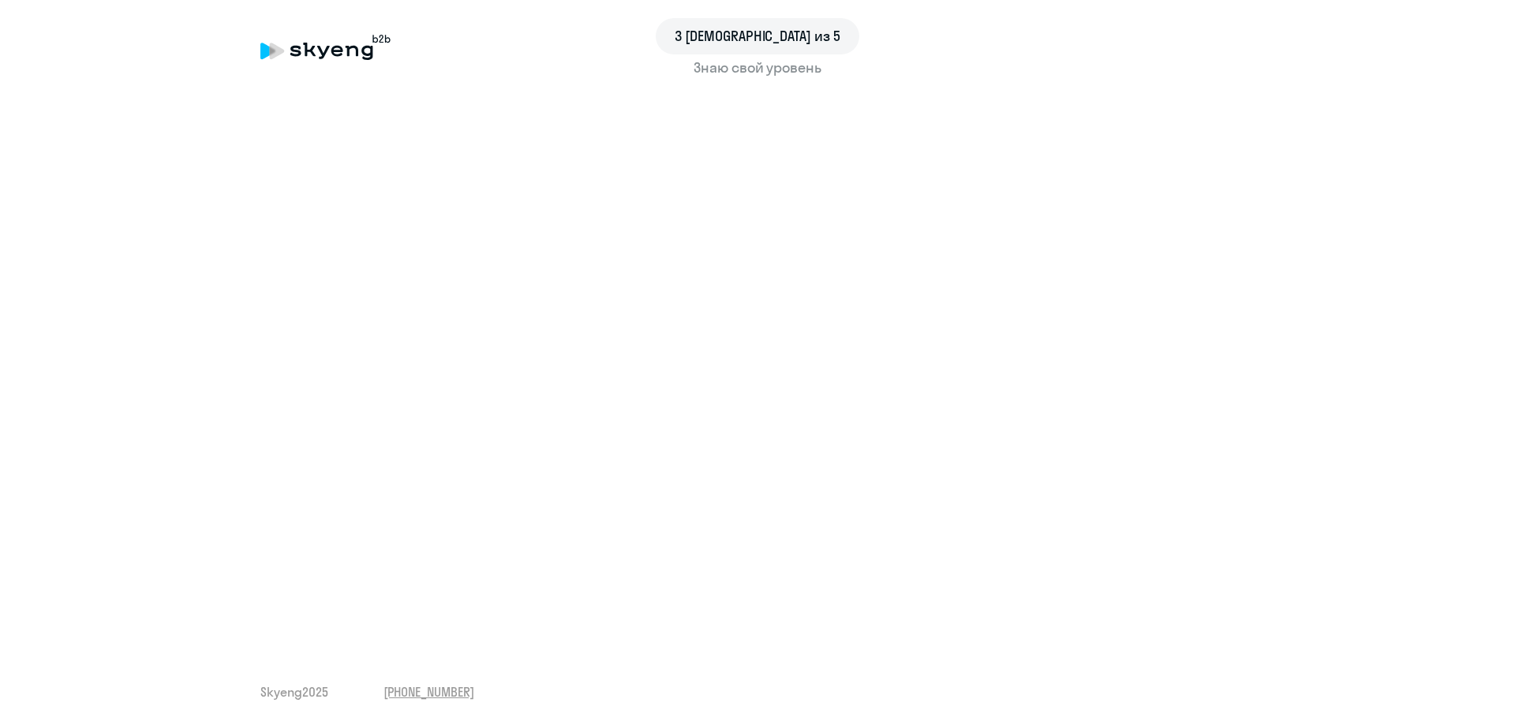
click at [1151, 80] on div "3 шаг из 5 Знаю свой уровень" at bounding box center [758, 60] width 1452 height 62
